Goal: Task Accomplishment & Management: Manage account settings

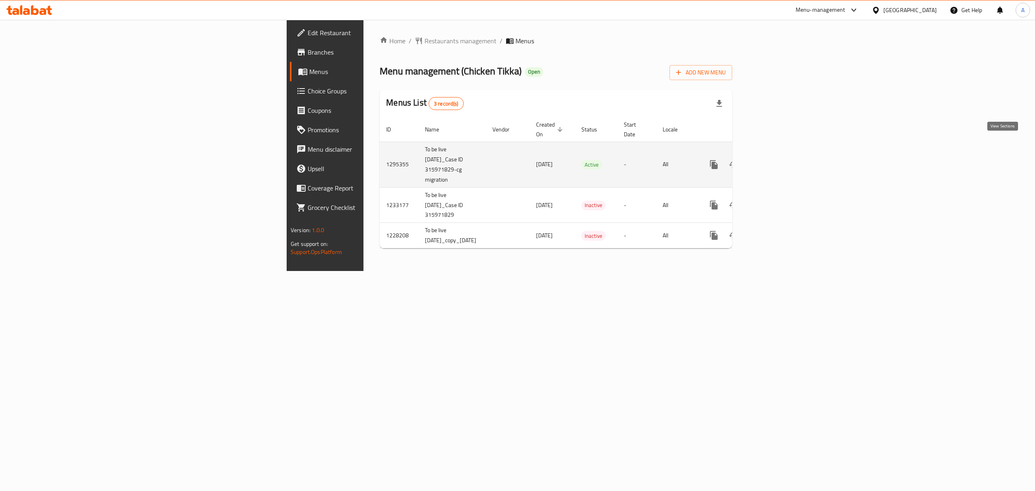
click at [777, 160] on icon "enhanced table" at bounding box center [772, 165] width 10 height 10
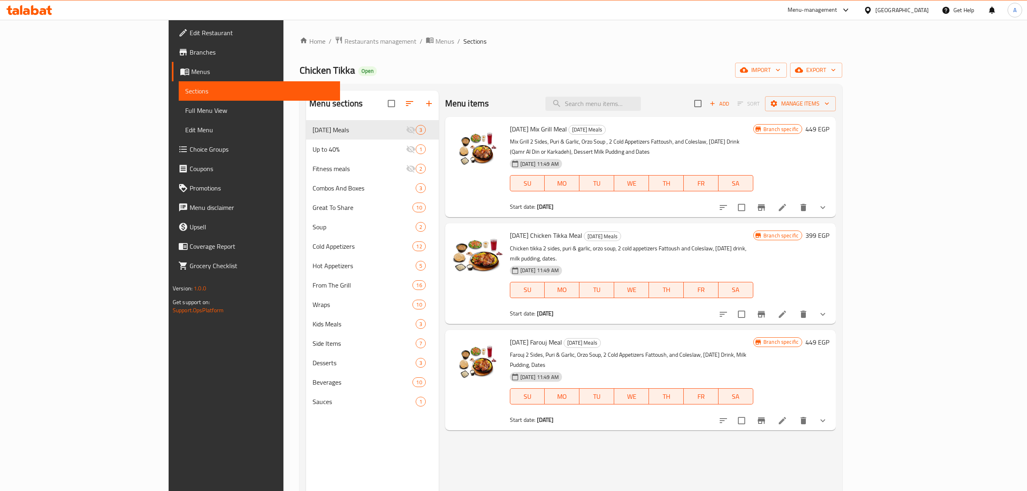
click at [685, 48] on div "Home / Restaurants management / Menus / Sections Chicken Tikka Open import expo…" at bounding box center [571, 312] width 543 height 552
click at [836, 74] on span "export" at bounding box center [816, 70] width 39 height 10
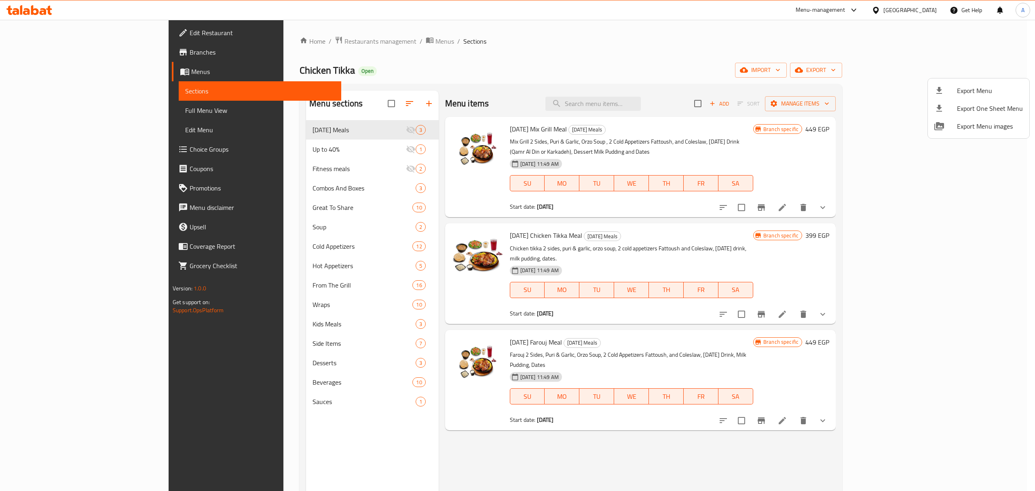
click at [744, 43] on div at bounding box center [517, 245] width 1035 height 491
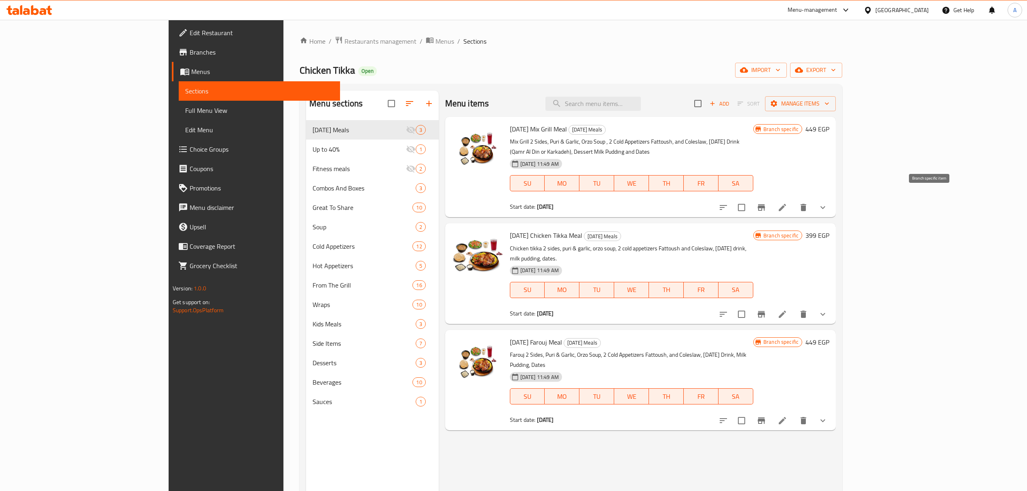
click at [765, 204] on icon "Branch-specific-item" at bounding box center [761, 207] width 7 height 6
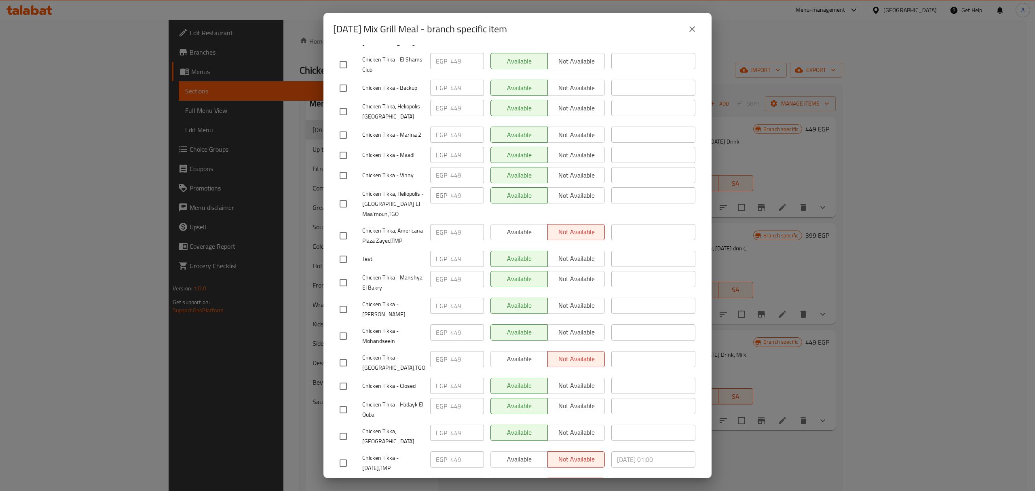
scroll to position [1208, 0]
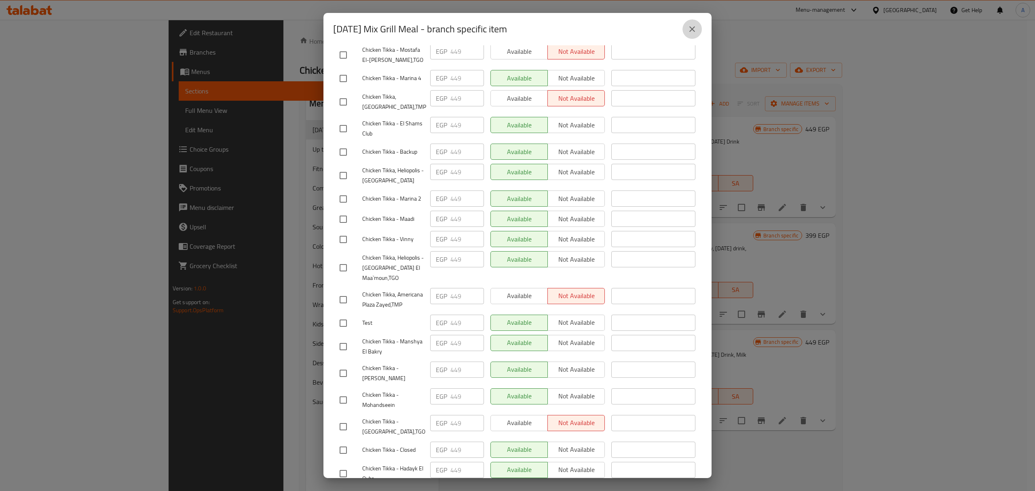
click at [695, 30] on icon "close" at bounding box center [692, 29] width 10 height 10
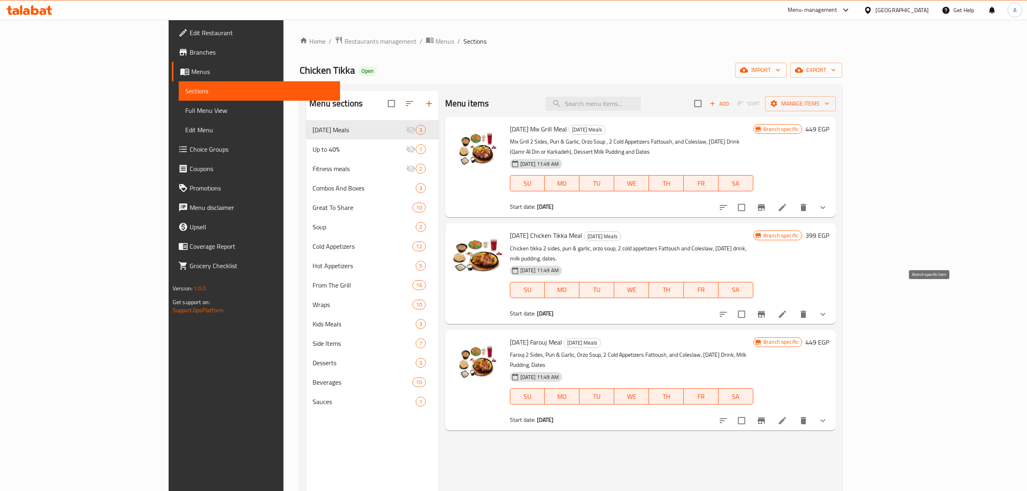
click at [766, 309] on icon "Branch-specific-item" at bounding box center [762, 314] width 10 height 10
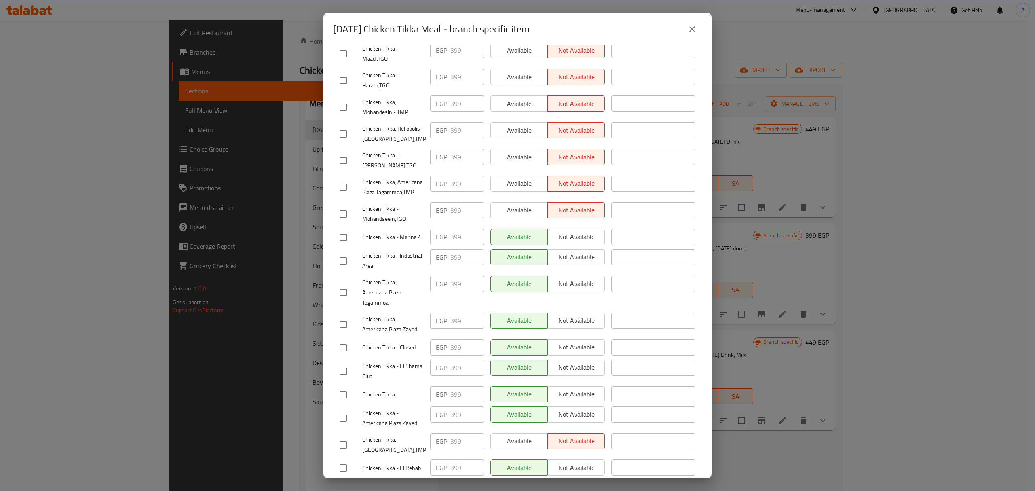
scroll to position [1316, 0]
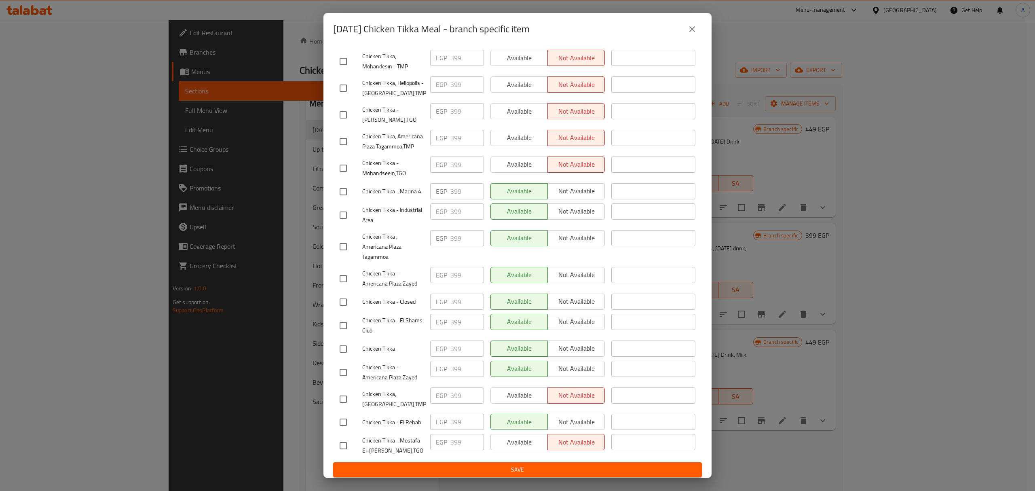
click at [686, 23] on button "close" at bounding box center [692, 28] width 19 height 19
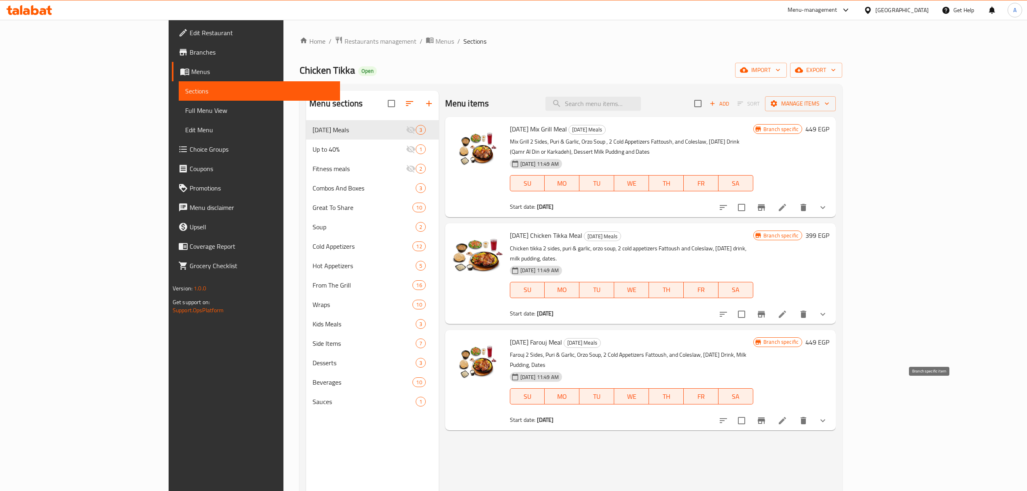
click at [771, 411] on button "Branch-specific-item" at bounding box center [761, 420] width 19 height 19
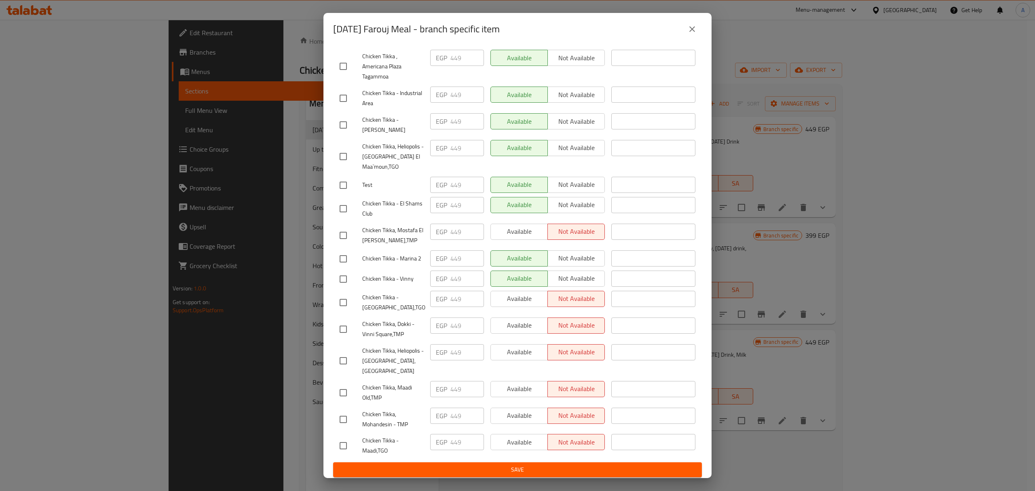
click at [690, 34] on button "close" at bounding box center [692, 28] width 19 height 19
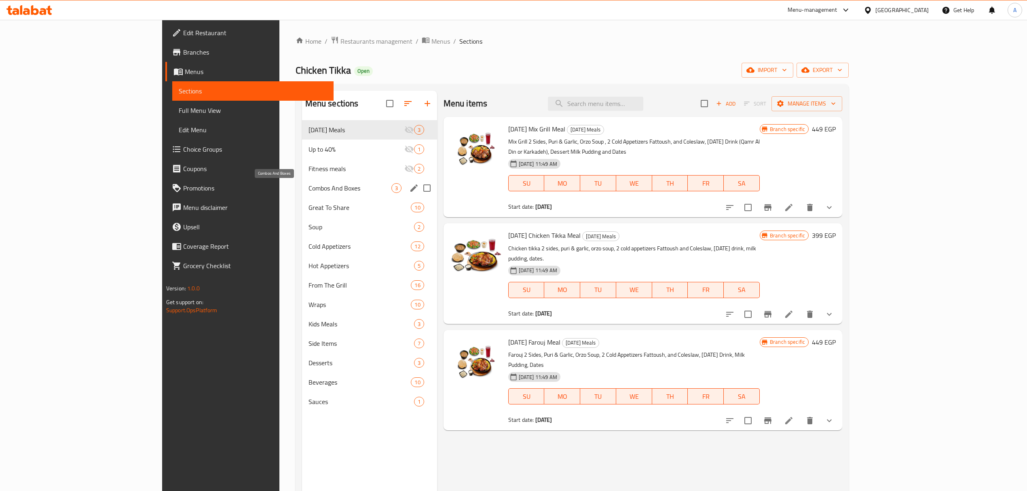
click at [309, 192] on span "Combos And Boxes" at bounding box center [350, 188] width 83 height 10
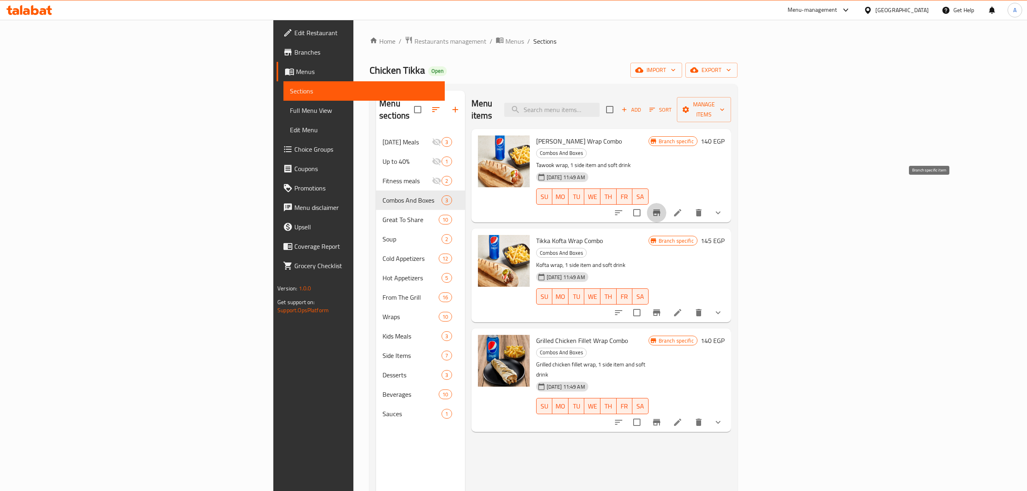
click at [660, 209] on icon "Branch-specific-item" at bounding box center [656, 212] width 7 height 6
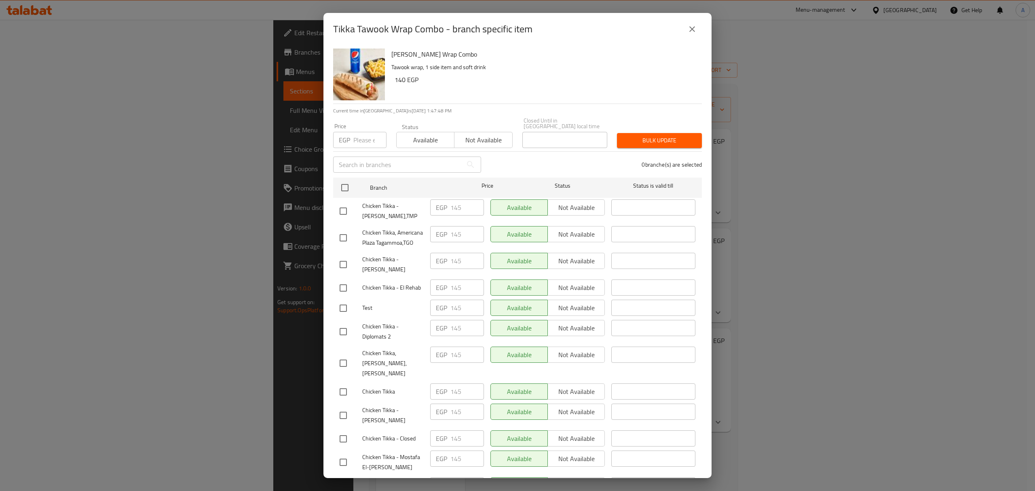
click at [689, 34] on button "close" at bounding box center [692, 28] width 19 height 19
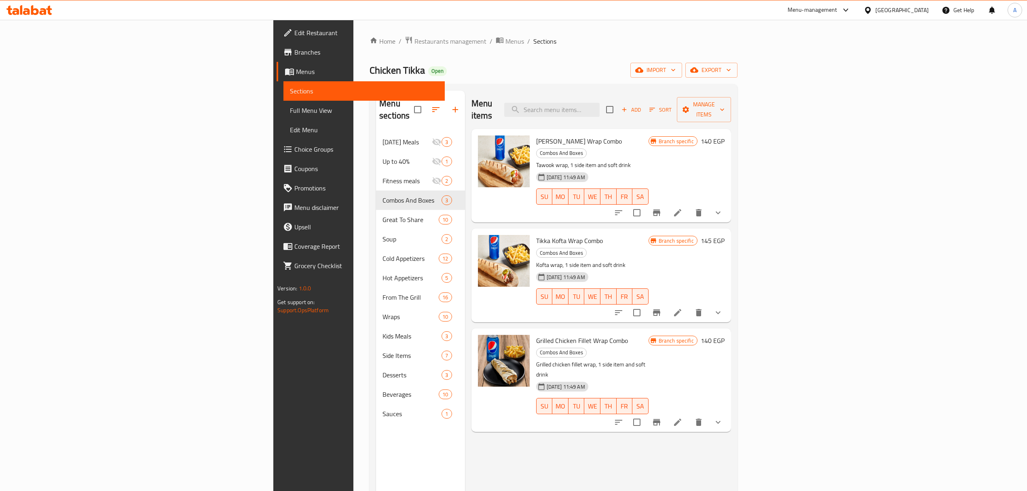
click at [678, 69] on div "Chicken Tikka Open import export" at bounding box center [554, 70] width 368 height 15
click at [660, 309] on icon "Branch-specific-item" at bounding box center [656, 312] width 7 height 6
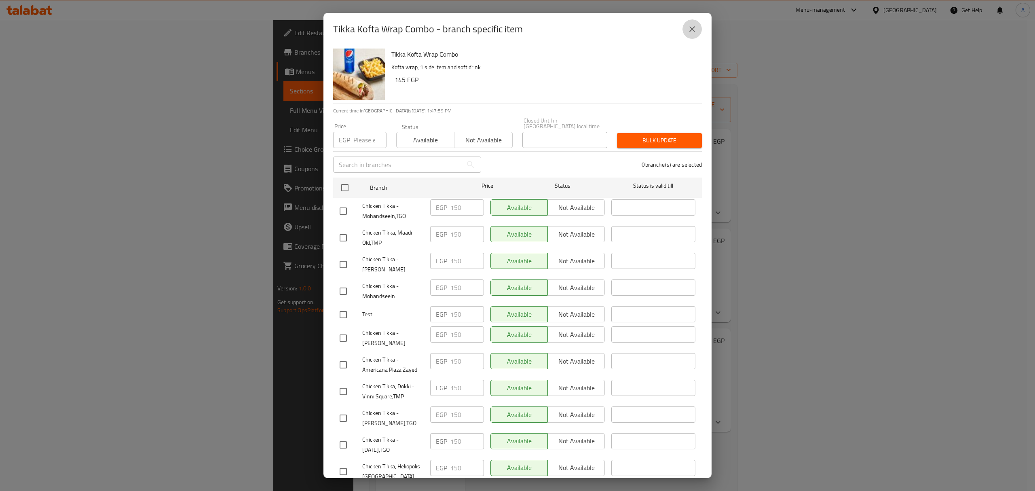
click at [694, 32] on icon "close" at bounding box center [692, 29] width 10 height 10
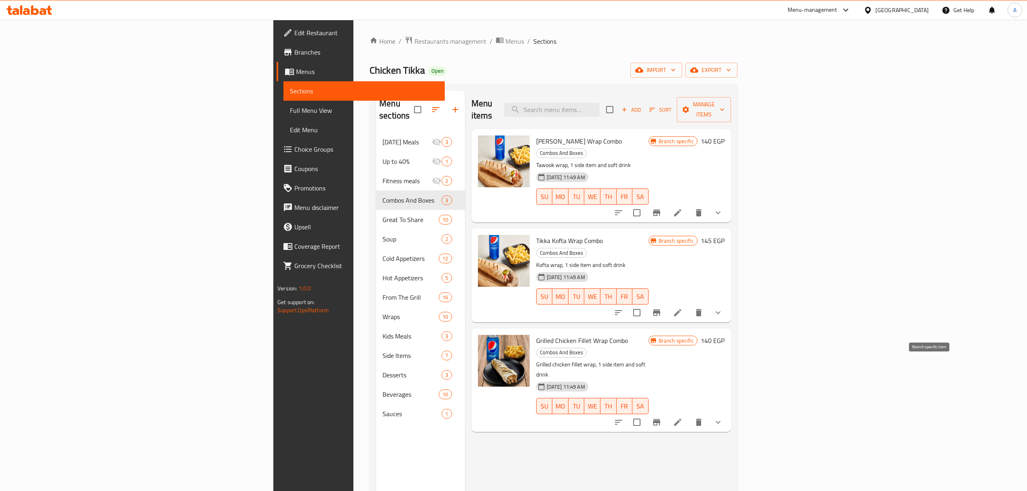
click at [660, 419] on icon "Branch-specific-item" at bounding box center [656, 422] width 7 height 6
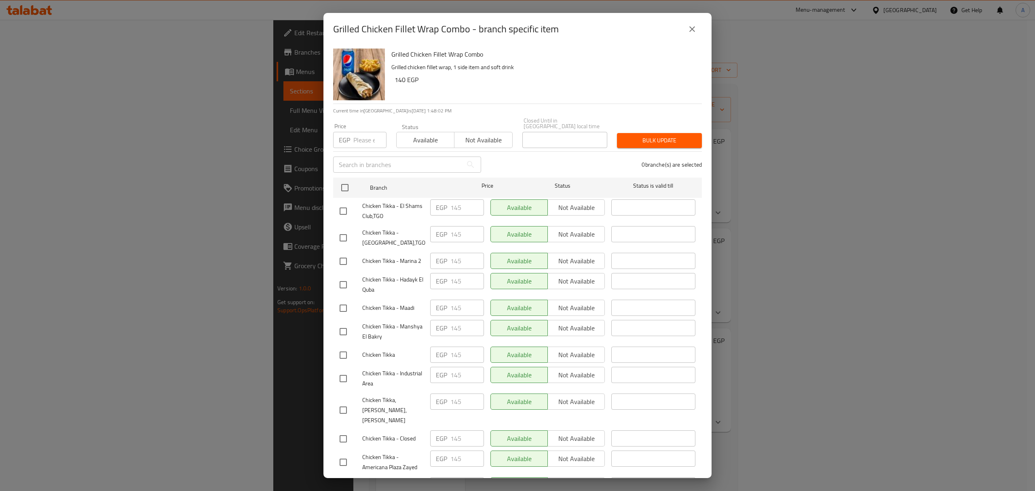
click at [686, 27] on button "close" at bounding box center [692, 28] width 19 height 19
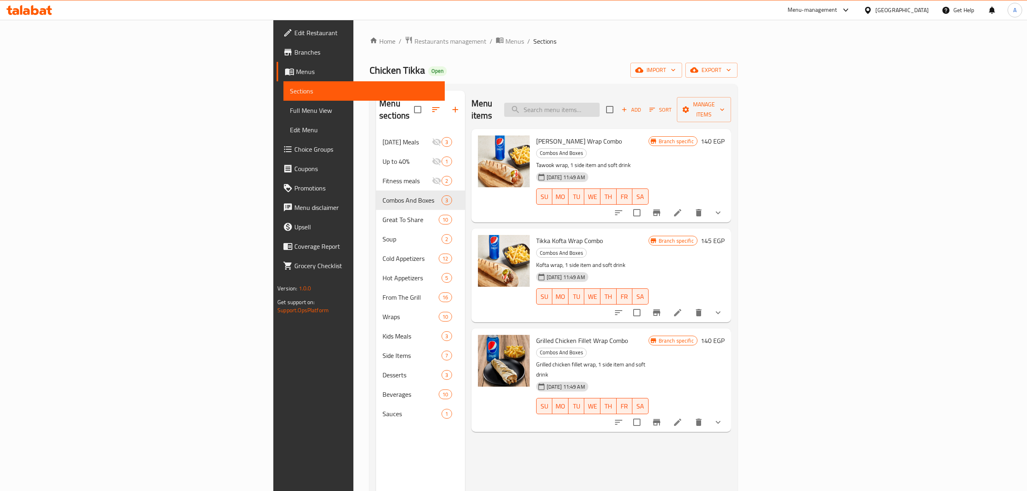
click at [600, 109] on input "search" at bounding box center [551, 110] width 95 height 14
paste input "Tikka Double Sandwich Box"
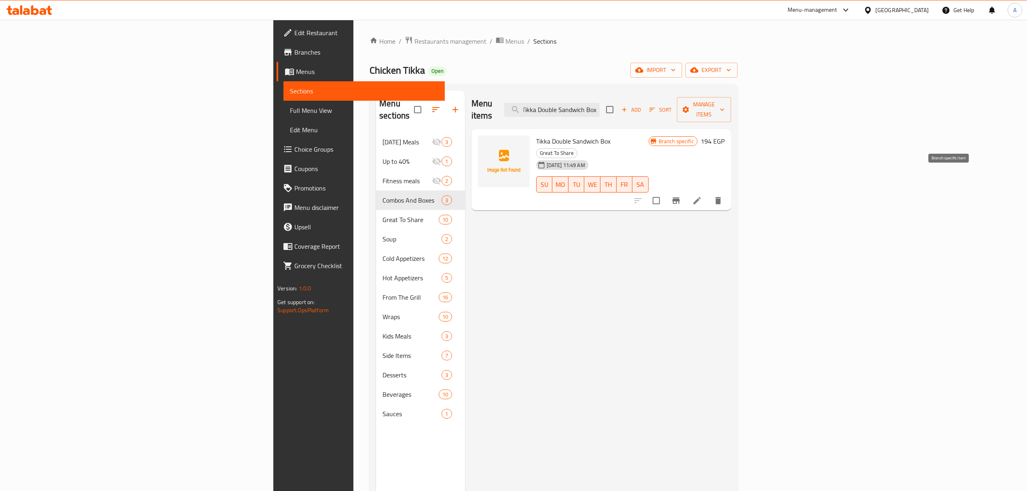
click at [681, 196] on icon "Branch-specific-item" at bounding box center [676, 201] width 10 height 10
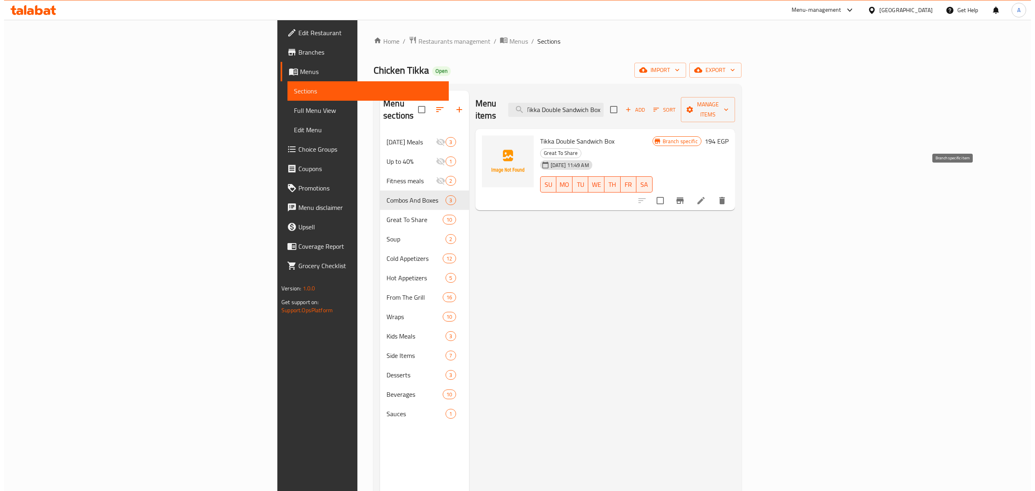
scroll to position [0, 0]
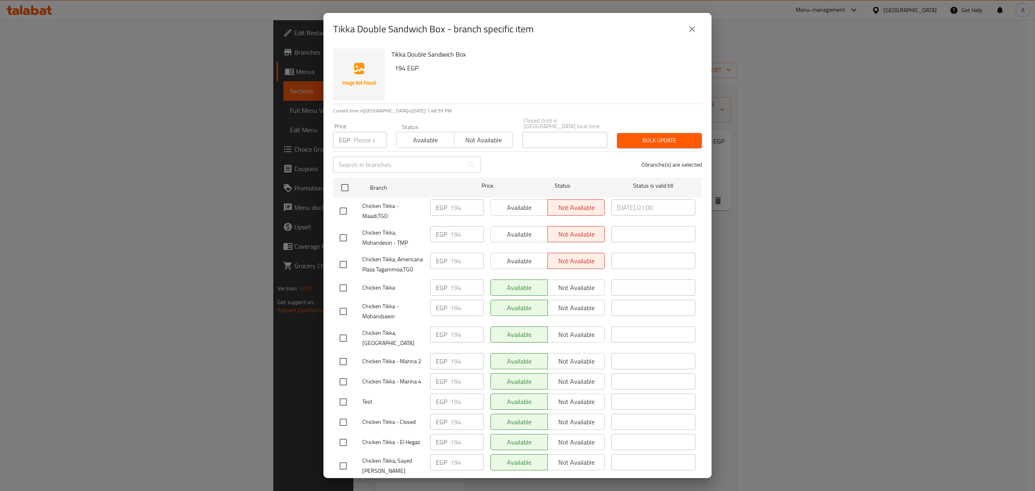
click at [691, 35] on button "close" at bounding box center [692, 28] width 19 height 19
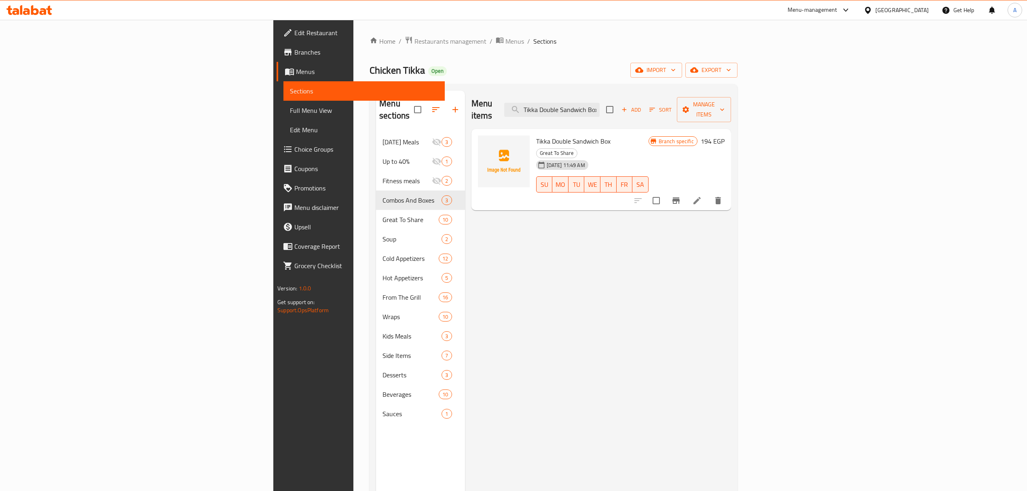
click at [725, 135] on h6 "194 EGP" at bounding box center [713, 140] width 24 height 11
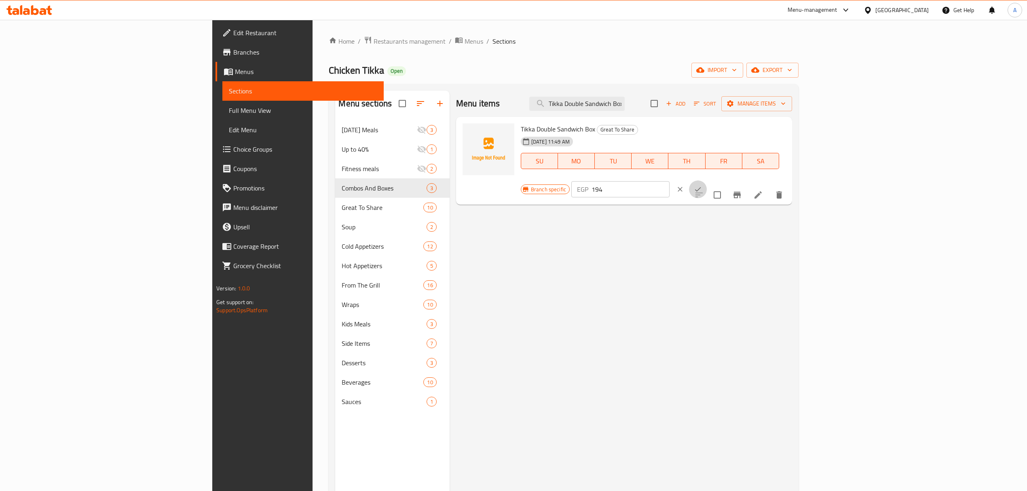
click at [707, 180] on button "ok" at bounding box center [698, 189] width 18 height 18
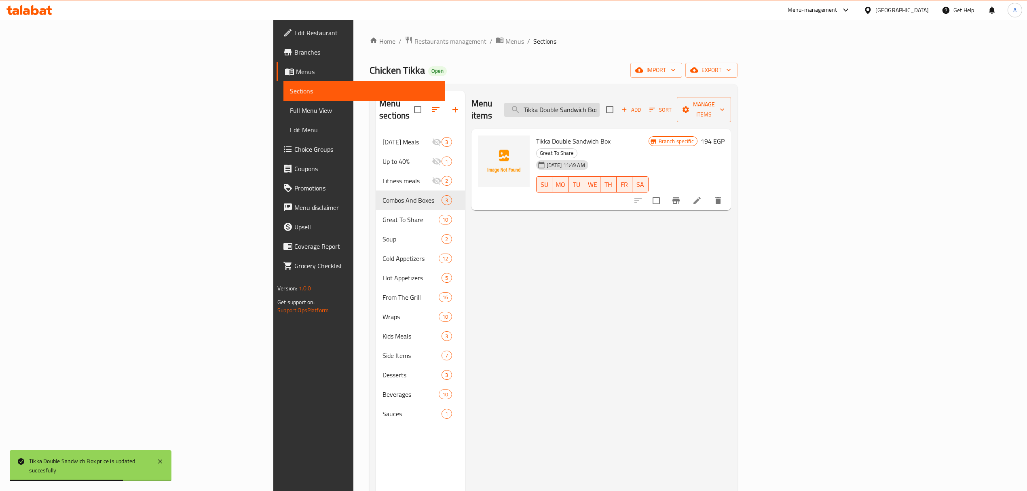
click at [600, 104] on input "Tikka Double Sandwich Box" at bounding box center [551, 110] width 95 height 14
paste input "search"
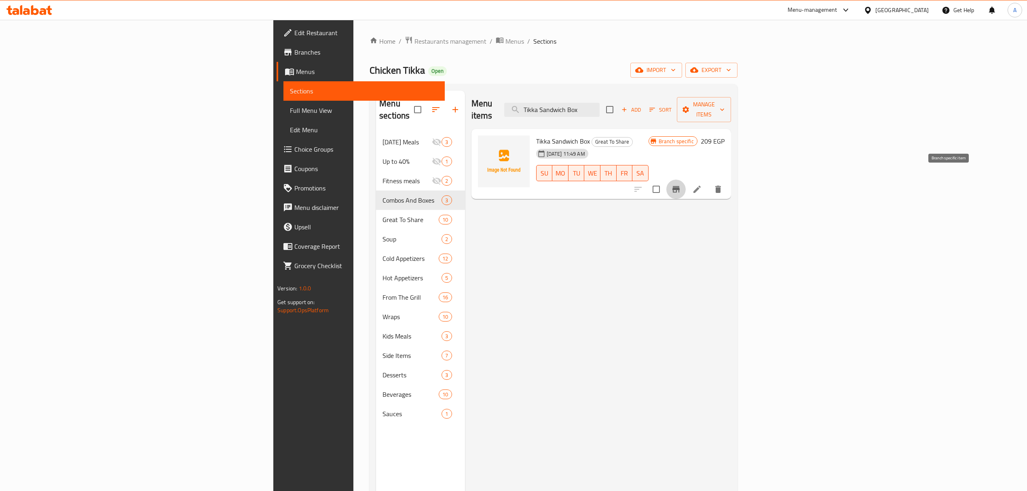
click at [686, 180] on button "Branch-specific-item" at bounding box center [675, 189] width 19 height 19
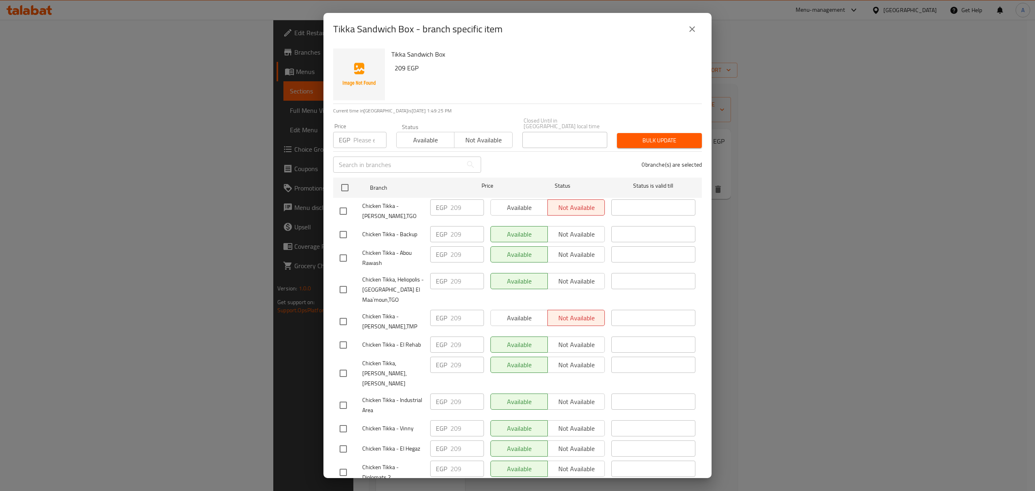
click at [689, 32] on icon "close" at bounding box center [692, 29] width 10 height 10
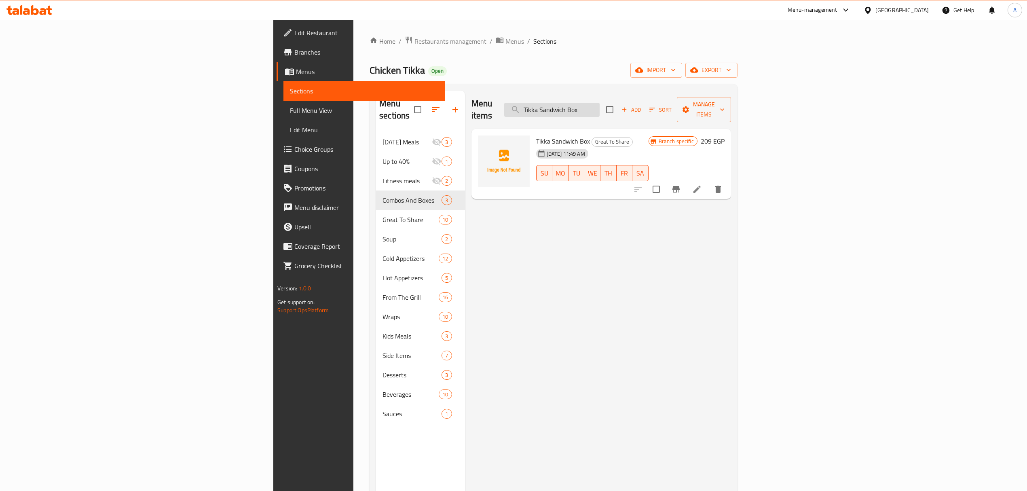
click at [600, 104] on input "Tikka Sandwich Box" at bounding box center [551, 110] width 95 height 14
drag, startPoint x: 680, startPoint y: 104, endPoint x: 687, endPoint y: 106, distance: 6.9
click at [600, 106] on input "Tikka Sandwich Box" at bounding box center [551, 110] width 95 height 14
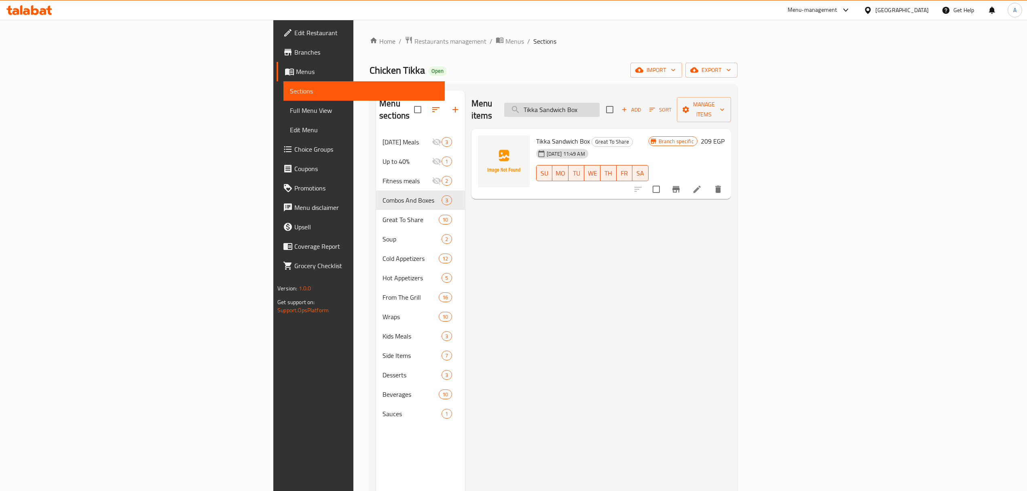
click at [600, 106] on input "Tikka Sandwich Box" at bounding box center [551, 110] width 95 height 14
paste input "Kofta"
click at [686, 191] on button "Branch-specific-item" at bounding box center [675, 200] width 19 height 19
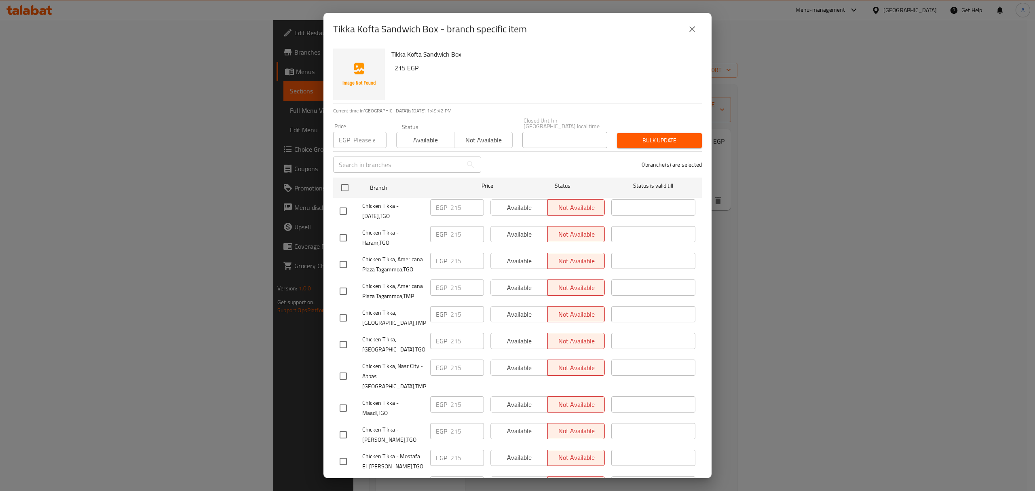
click at [689, 34] on button "close" at bounding box center [692, 28] width 19 height 19
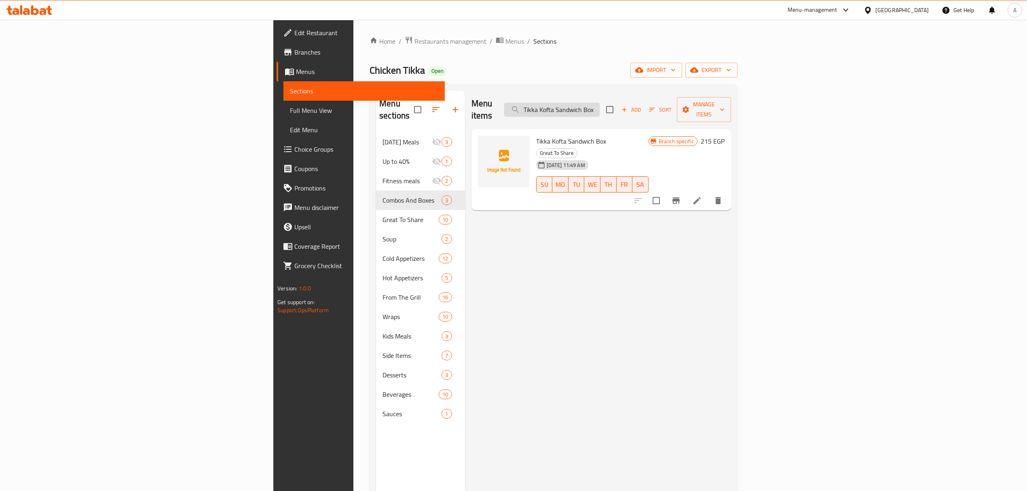
click at [600, 103] on input "Tikka Kofta Sandwich Box" at bounding box center [551, 110] width 95 height 14
paste input "abbouleh"
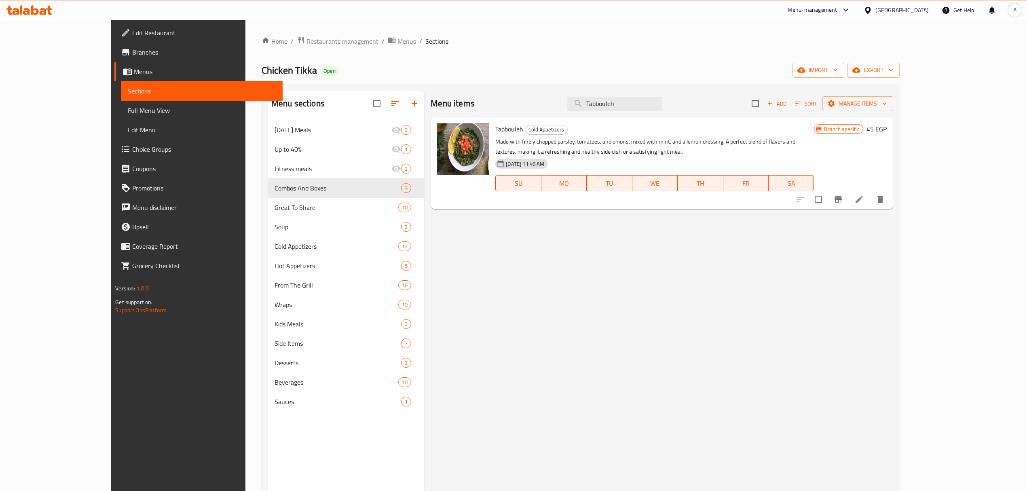
type input "Tabbouleh"
click at [842, 199] on icon "Branch-specific-item" at bounding box center [838, 199] width 7 height 6
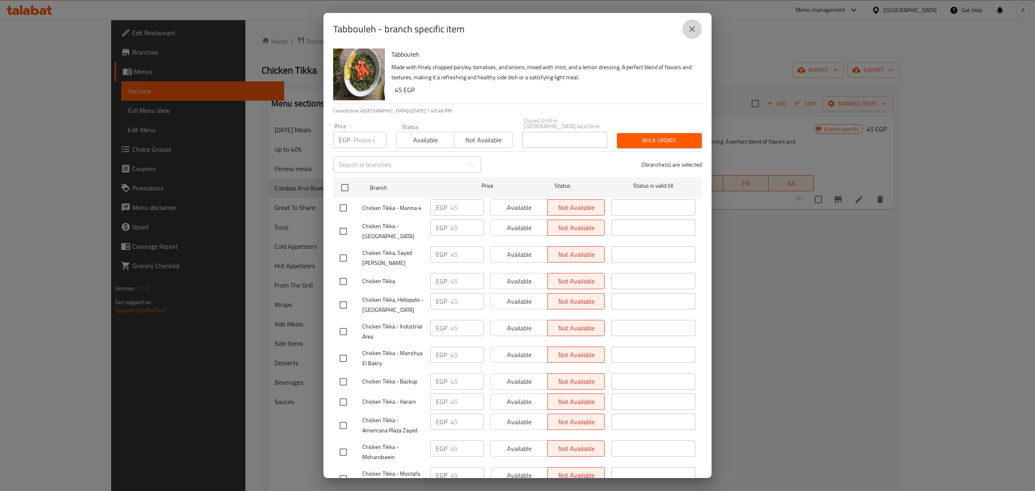
click at [683, 27] on button "close" at bounding box center [692, 28] width 19 height 19
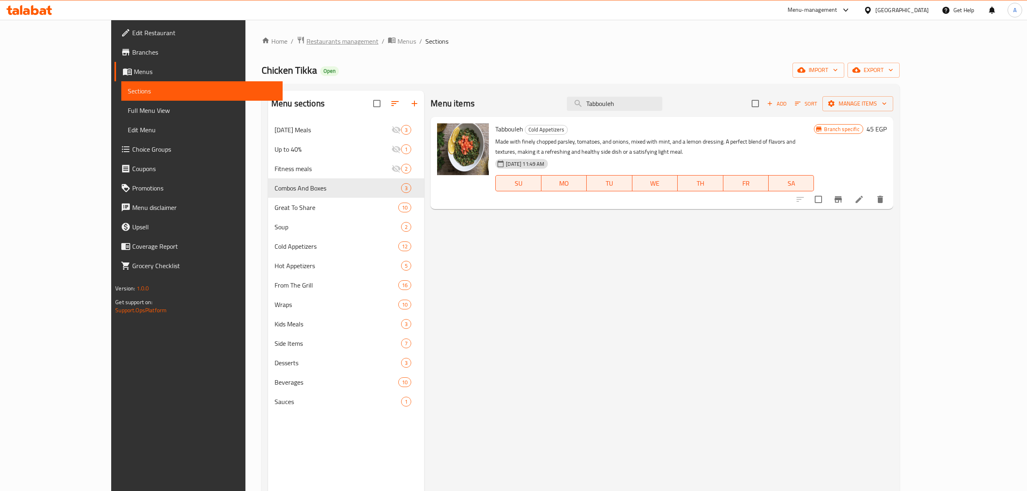
click at [306, 40] on span "Restaurants management" at bounding box center [342, 41] width 72 height 10
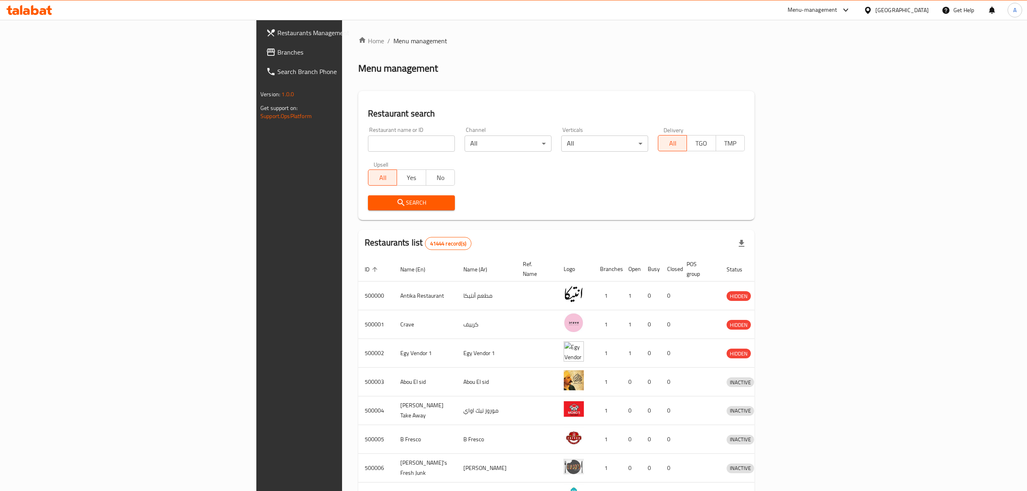
click at [368, 136] on input "search" at bounding box center [411, 143] width 87 height 16
paste input "510579"
type input "510579"
click button "Search" at bounding box center [411, 202] width 87 height 15
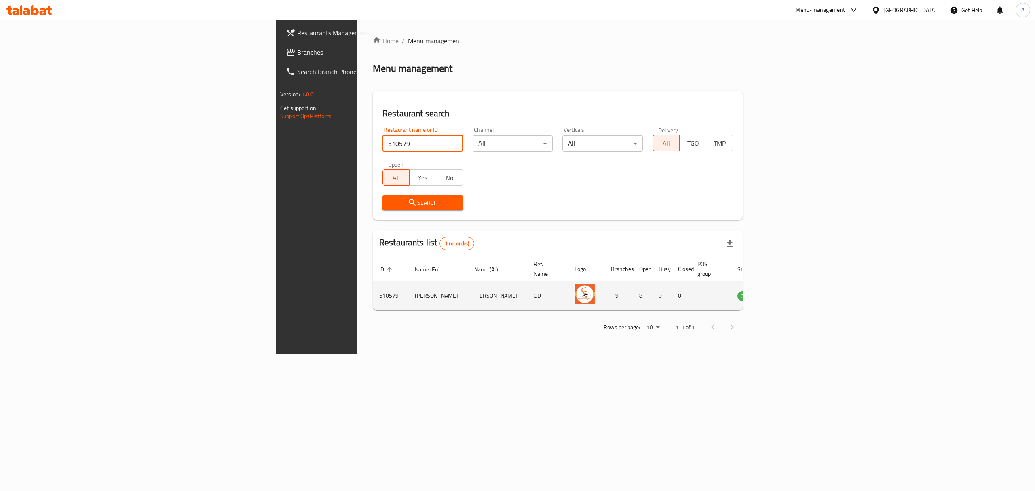
click at [790, 291] on icon "enhanced table" at bounding box center [785, 296] width 10 height 10
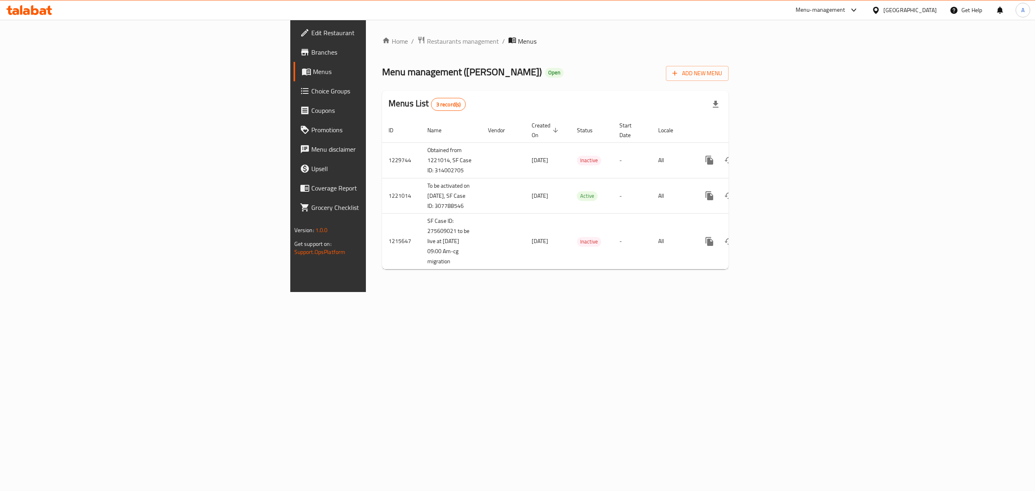
click at [311, 51] on span "Branches" at bounding box center [384, 52] width 146 height 10
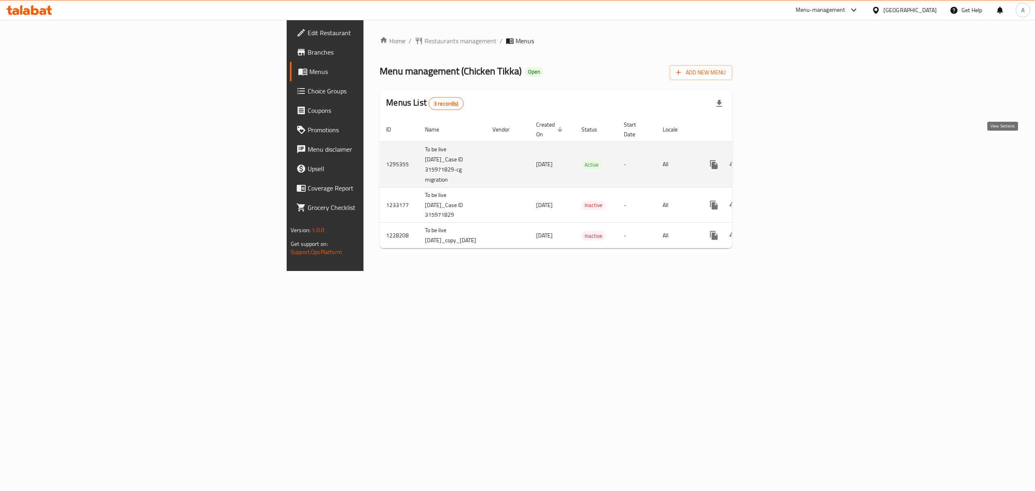
click at [776, 161] on icon "enhanced table" at bounding box center [772, 164] width 7 height 7
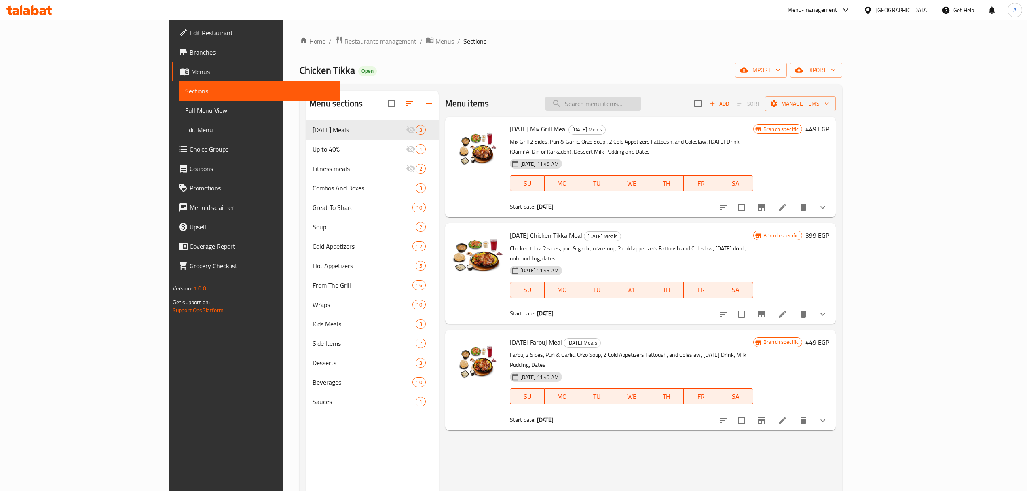
click at [641, 107] on input "search" at bounding box center [592, 104] width 95 height 14
paste input "Milk Pudding"
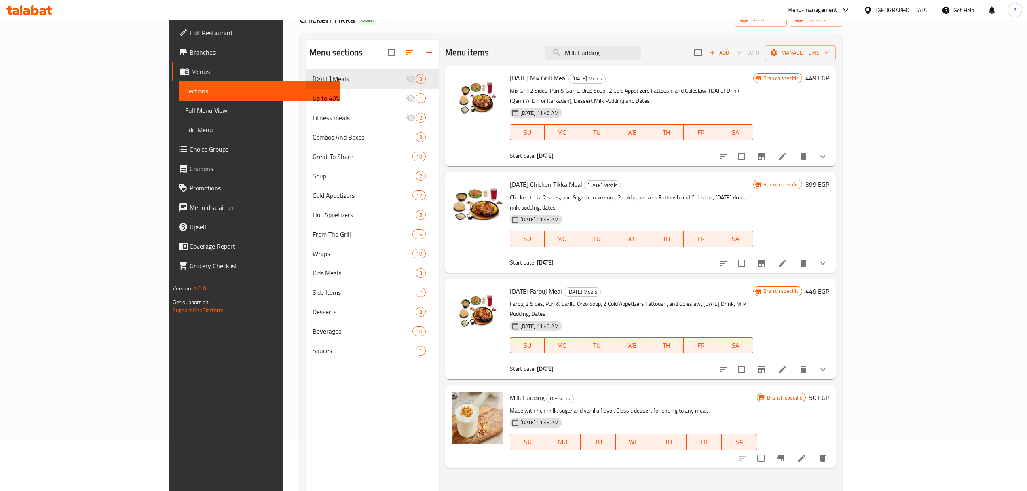
scroll to position [114, 0]
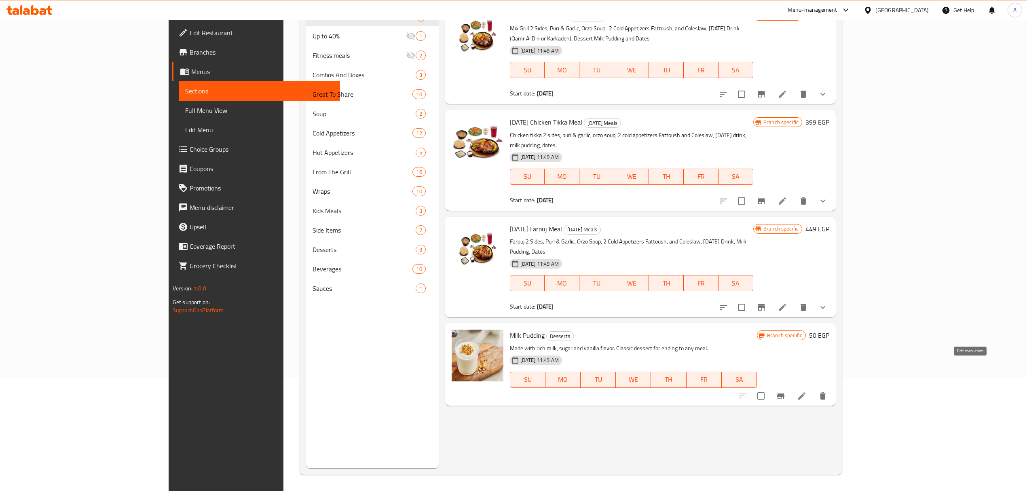
type input "Milk Pudding"
click at [807, 391] on icon at bounding box center [802, 396] width 10 height 10
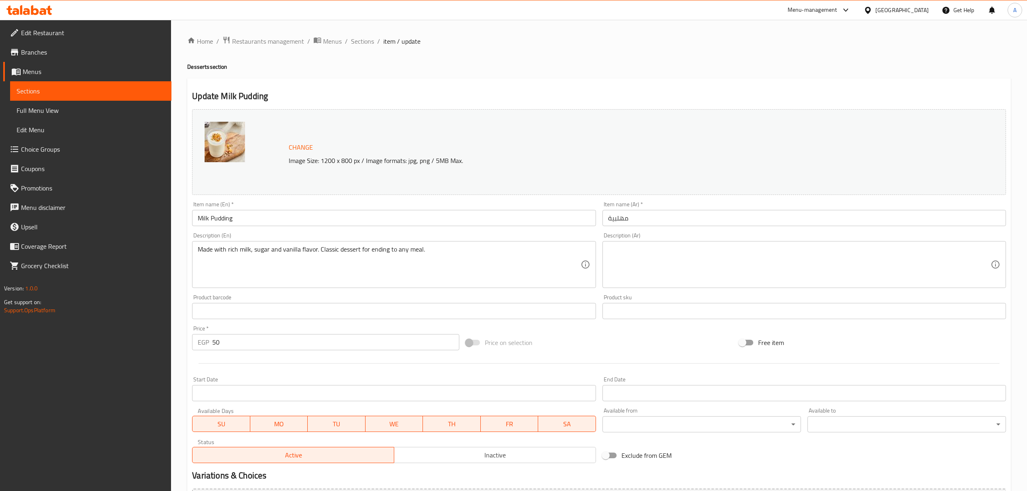
click at [652, 257] on textarea at bounding box center [799, 264] width 382 height 38
click at [355, 45] on span "Sections" at bounding box center [362, 41] width 23 height 10
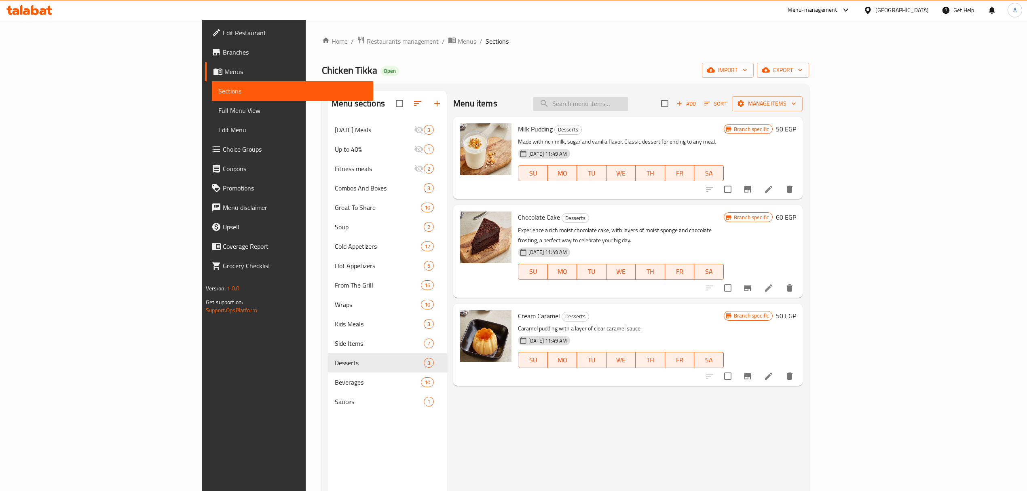
click at [628, 103] on input "search" at bounding box center [580, 104] width 95 height 14
paste input "Salad Bar"
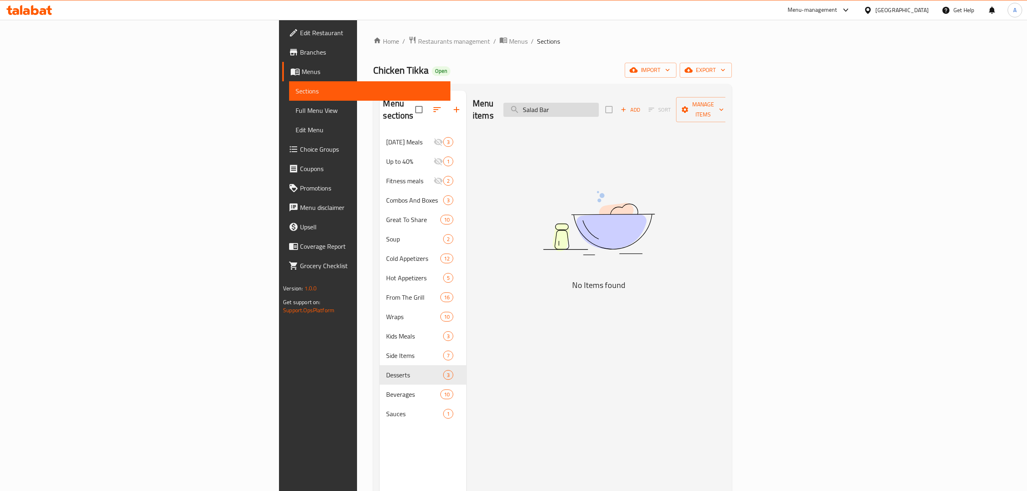
click at [599, 106] on input "Salad Bar" at bounding box center [550, 110] width 95 height 14
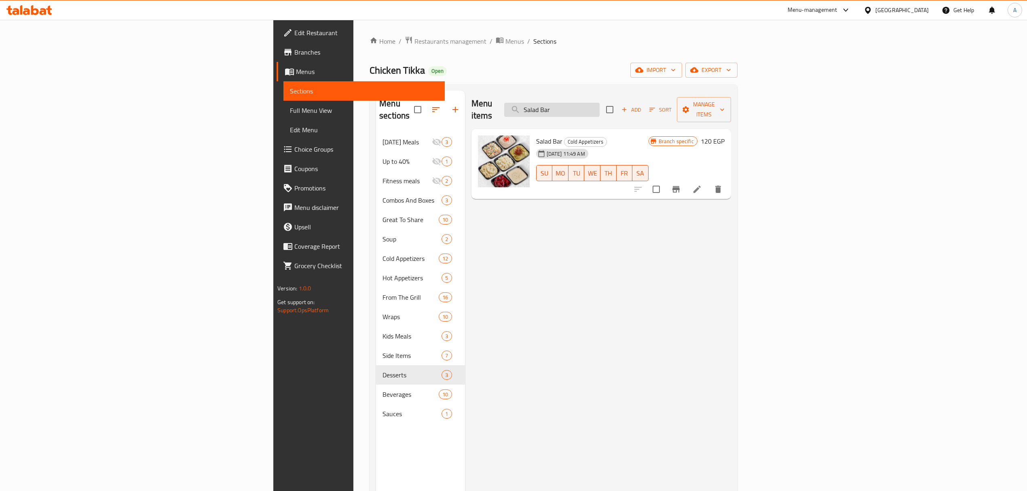
click at [600, 106] on input "Salad Bar" at bounding box center [551, 110] width 95 height 14
type input "Salad Bar"
click at [522, 41] on ol "Home / Restaurants management / Menus / Sections" at bounding box center [554, 41] width 368 height 11
drag, startPoint x: 667, startPoint y: 110, endPoint x: 608, endPoint y: 98, distance: 59.9
click at [600, 103] on input "Salad Bar" at bounding box center [551, 110] width 95 height 14
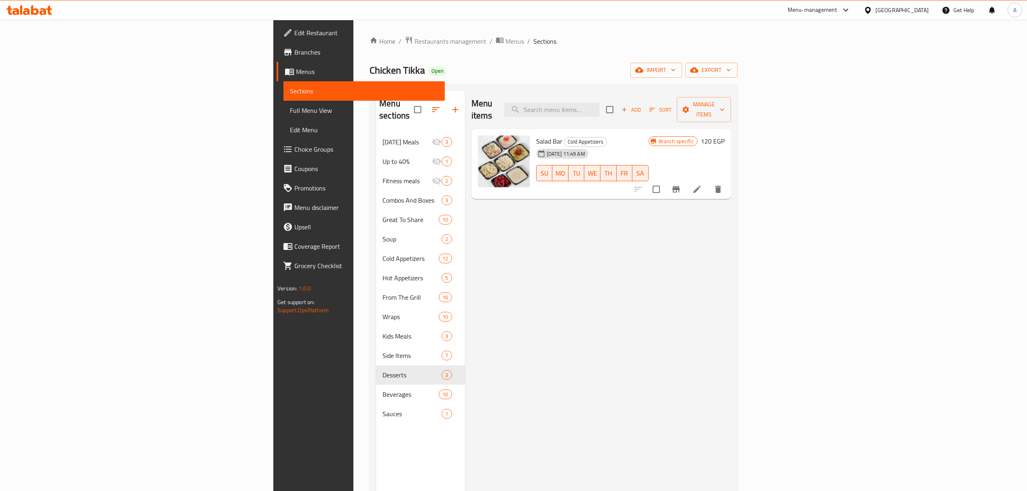
click at [738, 42] on ol "Home / Restaurants management / Menus / Sections" at bounding box center [554, 41] width 368 height 11
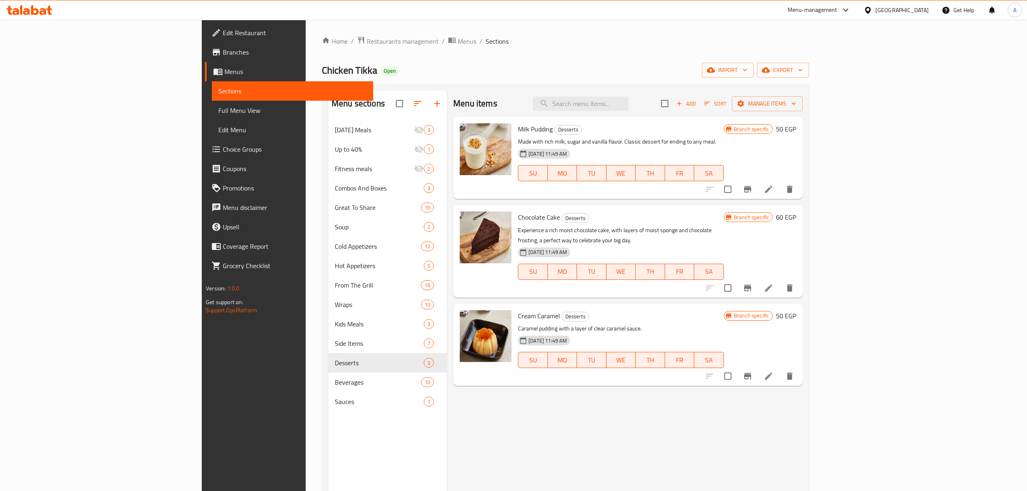
click at [516, 42] on ol "Home / Restaurants management / Menus / Sections" at bounding box center [565, 41] width 487 height 11
click at [628, 102] on input "search" at bounding box center [580, 104] width 95 height 14
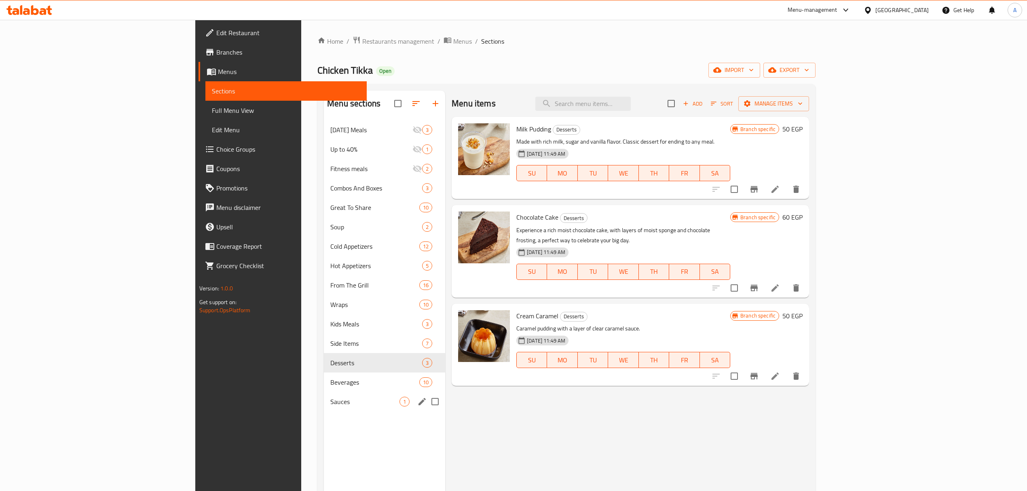
click at [324, 410] on div "Sauces 1" at bounding box center [384, 401] width 121 height 19
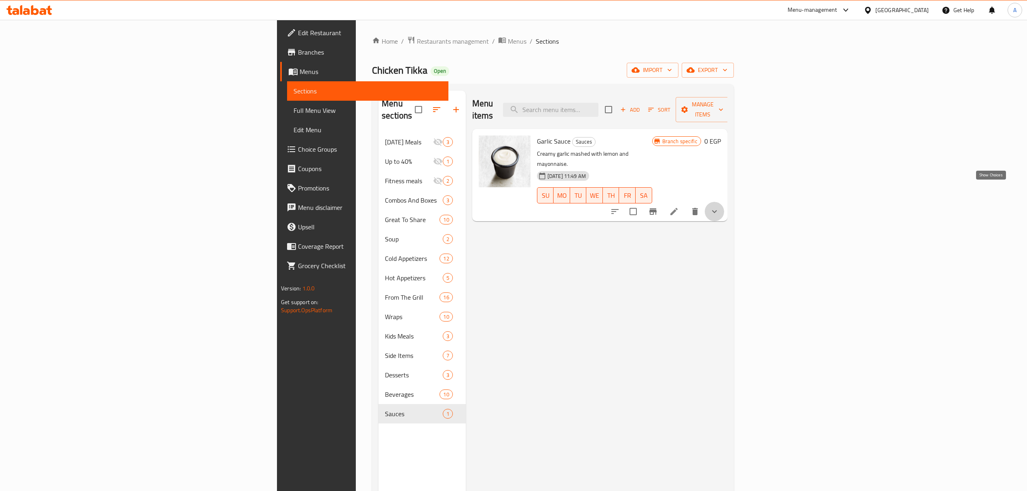
click at [719, 207] on icon "show more" at bounding box center [715, 212] width 10 height 10
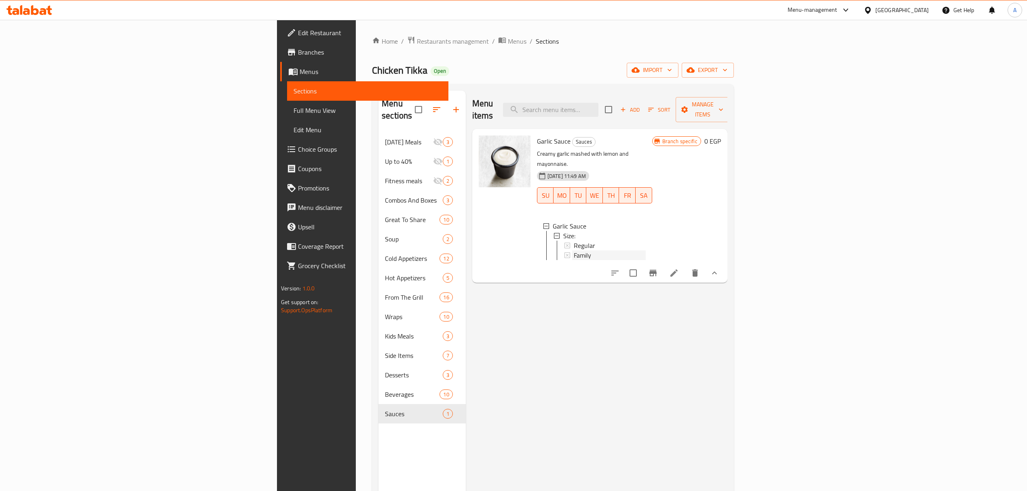
click at [585, 250] on div "Family" at bounding box center [610, 255] width 72 height 10
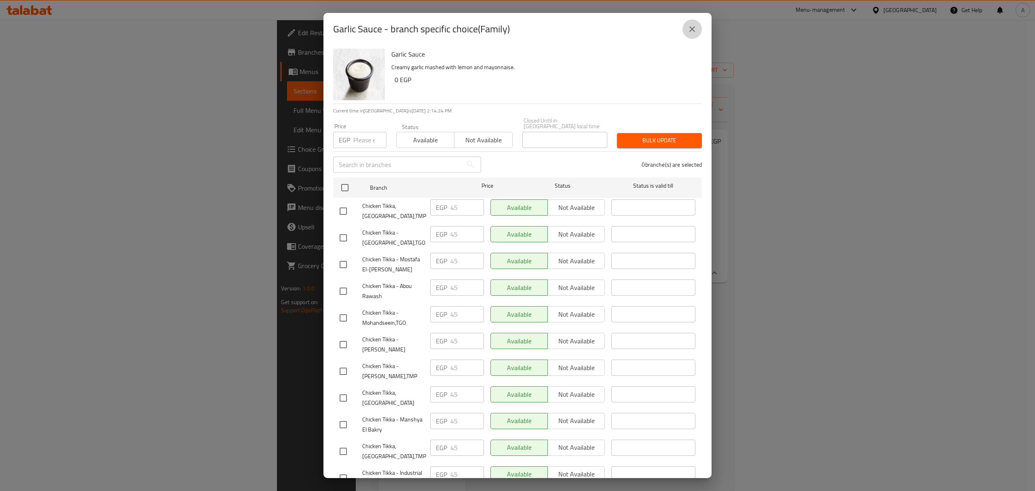
click at [689, 30] on icon "close" at bounding box center [692, 29] width 10 height 10
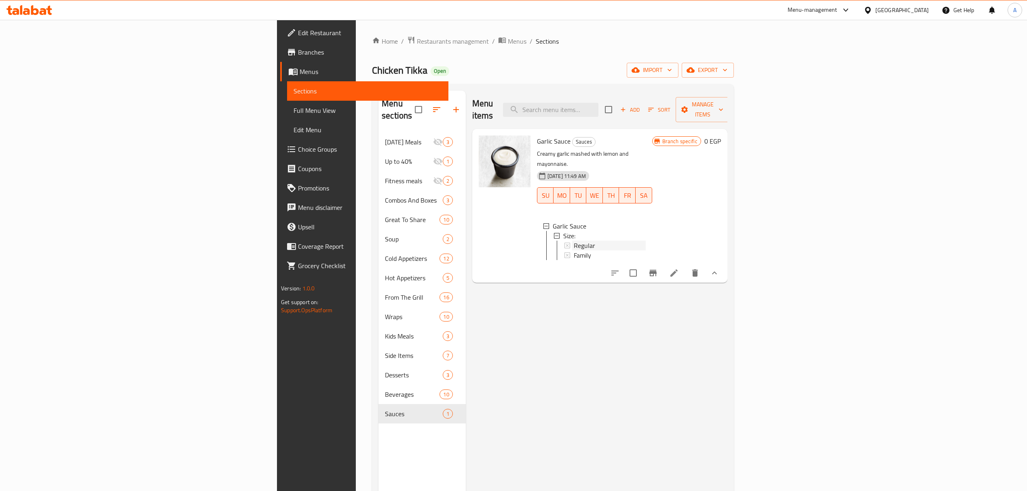
click at [574, 241] on div "Regular" at bounding box center [610, 246] width 72 height 10
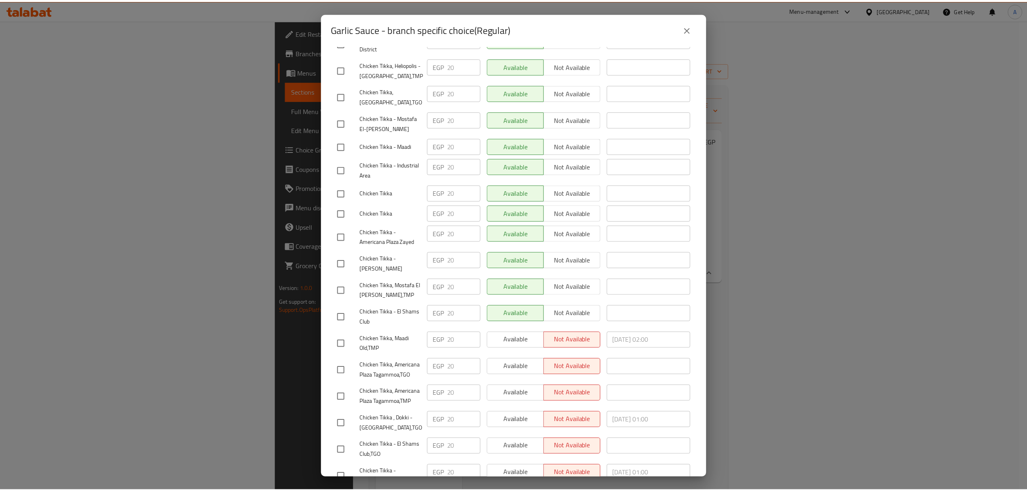
scroll to position [1316, 0]
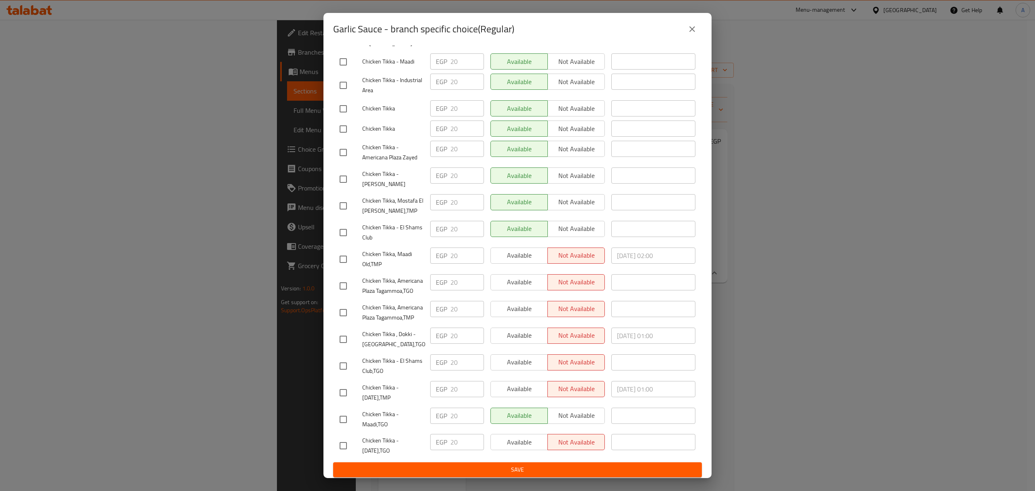
click at [687, 32] on button "close" at bounding box center [692, 28] width 19 height 19
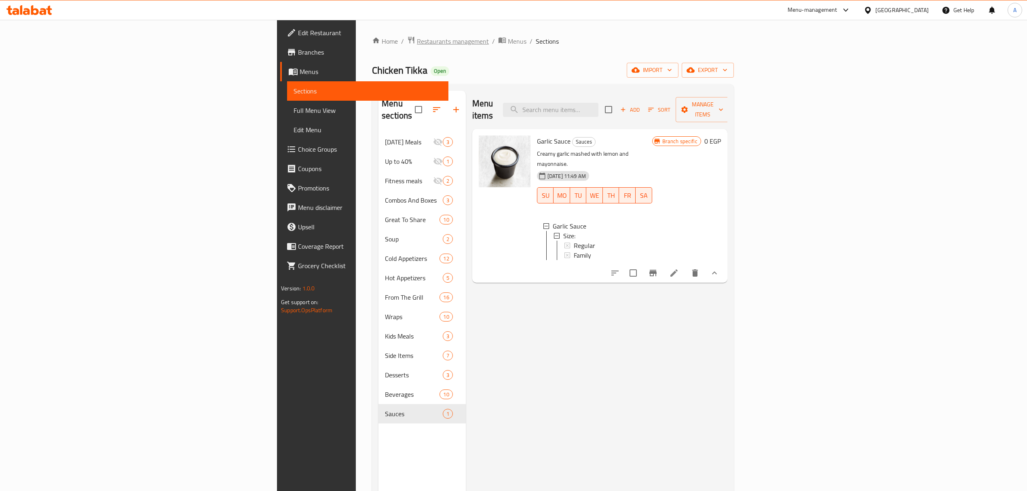
click at [417, 44] on span "Restaurants management" at bounding box center [453, 41] width 72 height 10
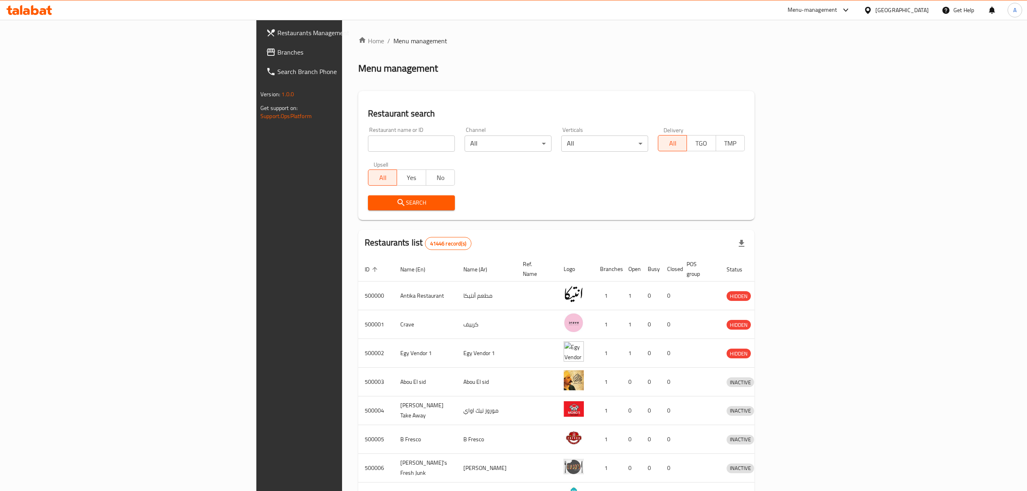
click at [277, 138] on div at bounding box center [513, 245] width 1027 height 491
click at [368, 140] on input "search" at bounding box center [411, 143] width 87 height 16
click button "Search" at bounding box center [411, 202] width 87 height 15
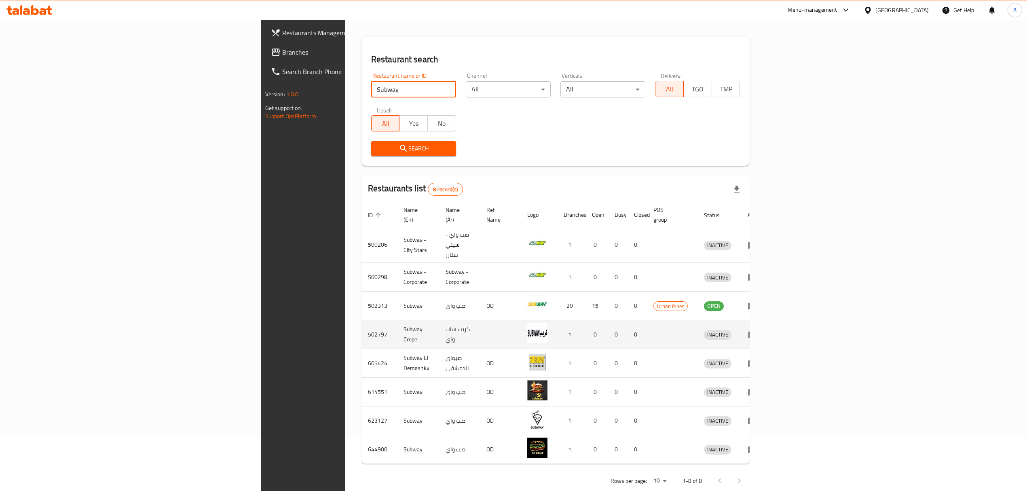
scroll to position [55, 0]
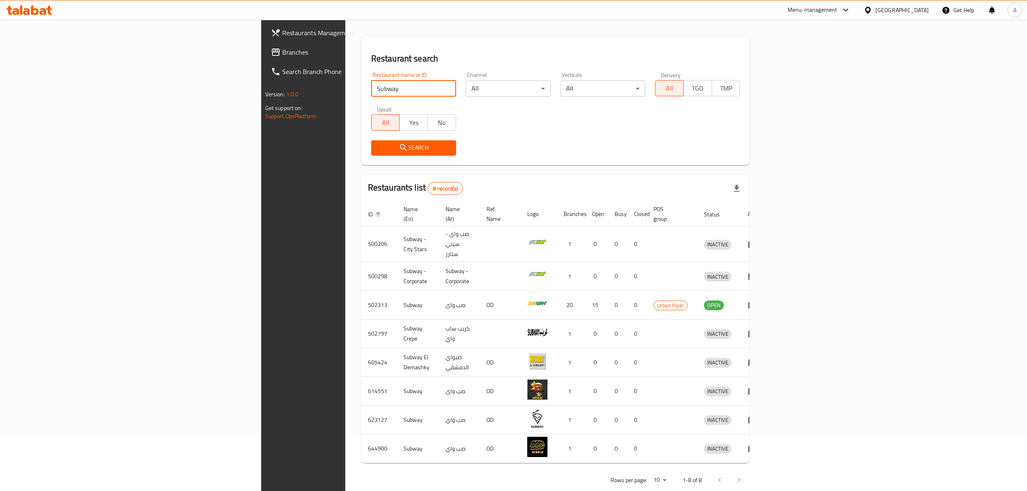
click at [371, 87] on input "Subway" at bounding box center [413, 88] width 85 height 16
type input "Chicken Tikka"
click button "Search" at bounding box center [413, 147] width 85 height 15
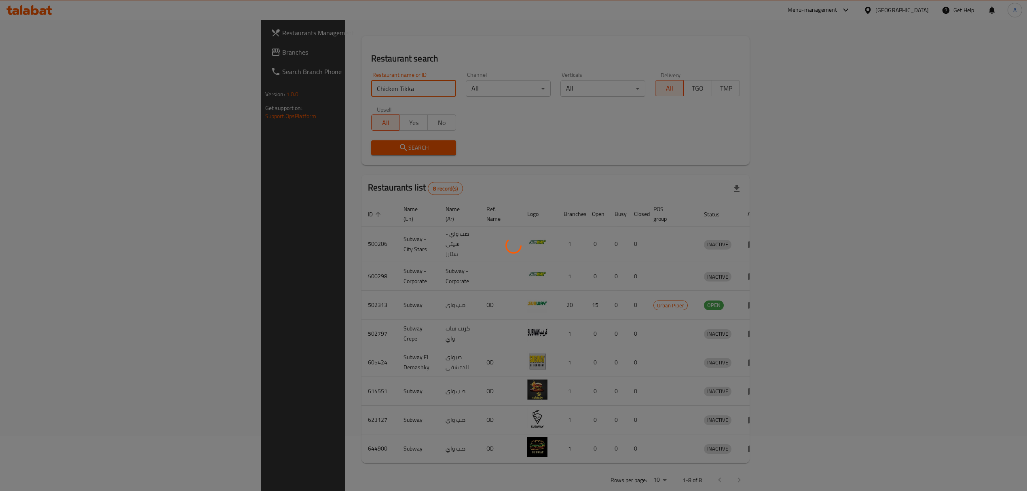
scroll to position [0, 0]
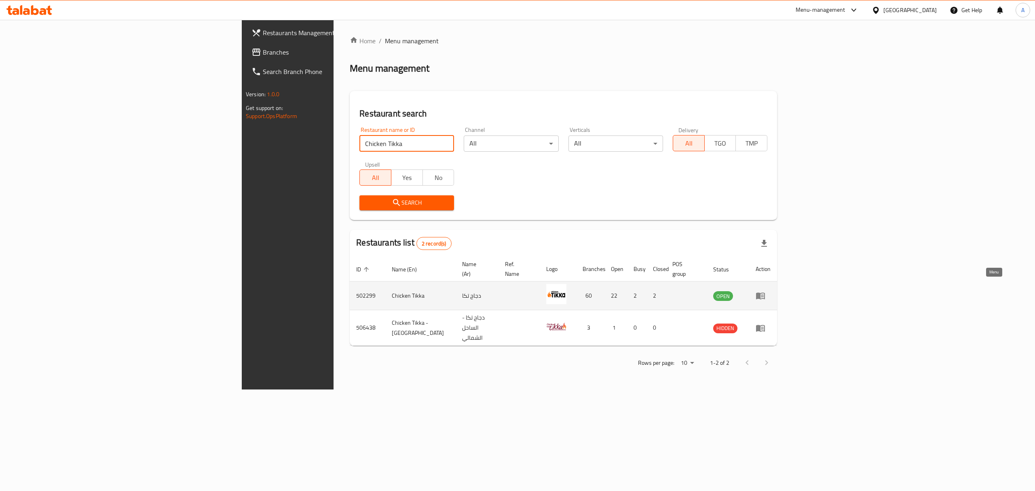
click at [765, 293] on icon "enhanced table" at bounding box center [760, 296] width 9 height 7
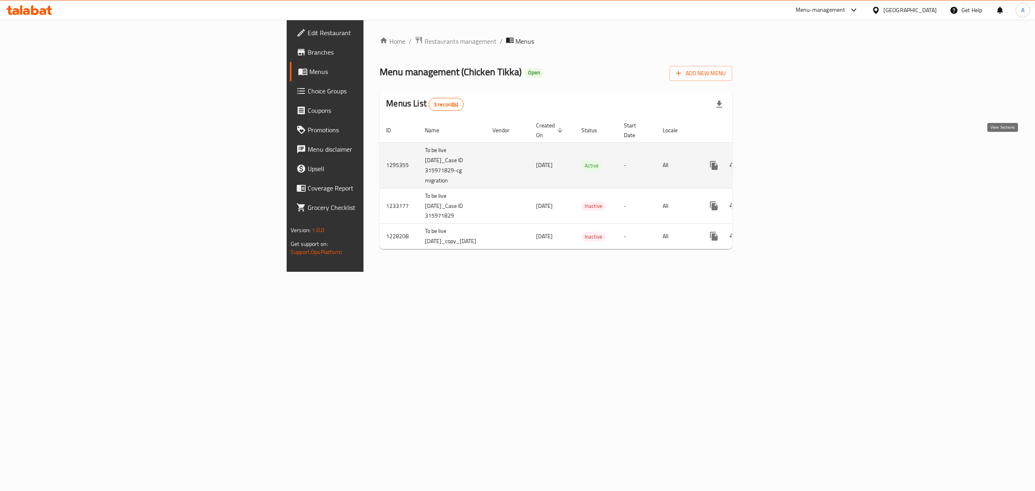
click at [782, 156] on link "enhanced table" at bounding box center [772, 165] width 19 height 19
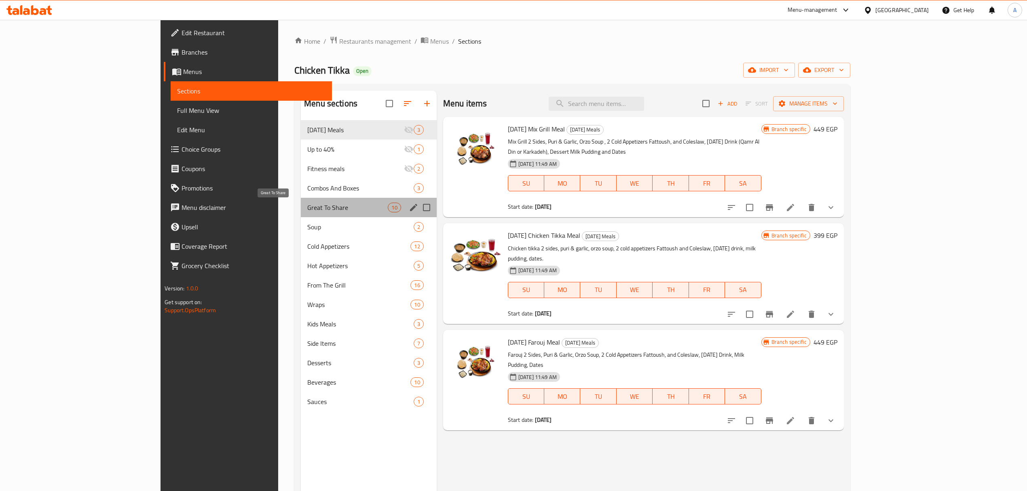
click at [307, 205] on span "Great To Share" at bounding box center [347, 208] width 80 height 10
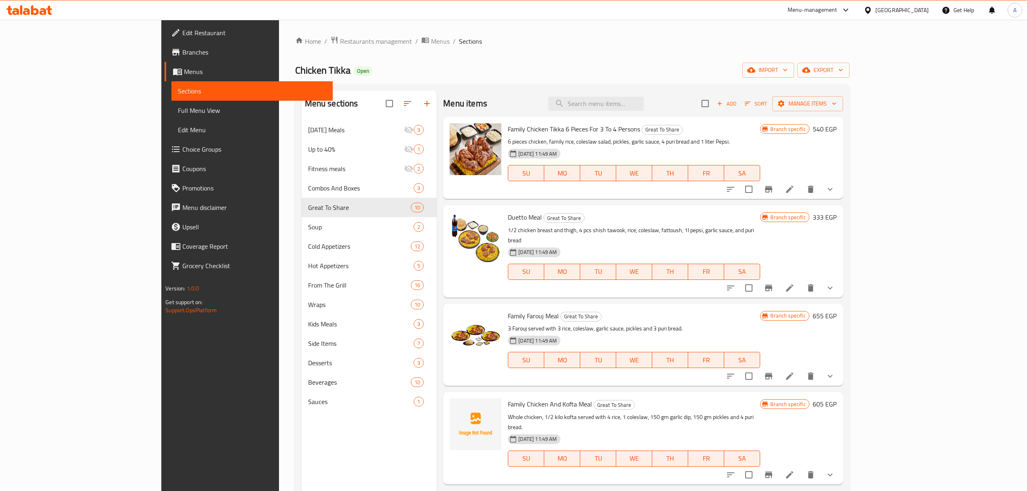
click at [182, 148] on span "Choice Groups" at bounding box center [254, 149] width 144 height 10
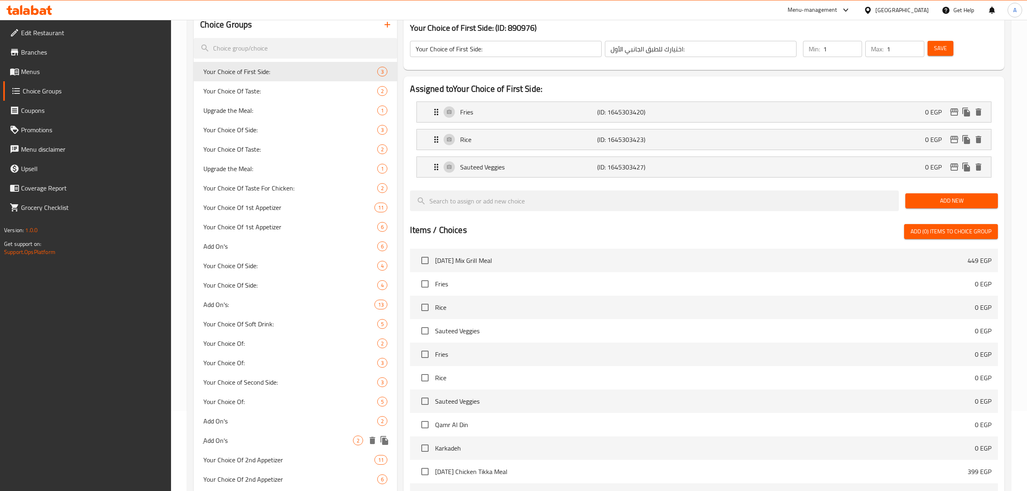
scroll to position [317, 0]
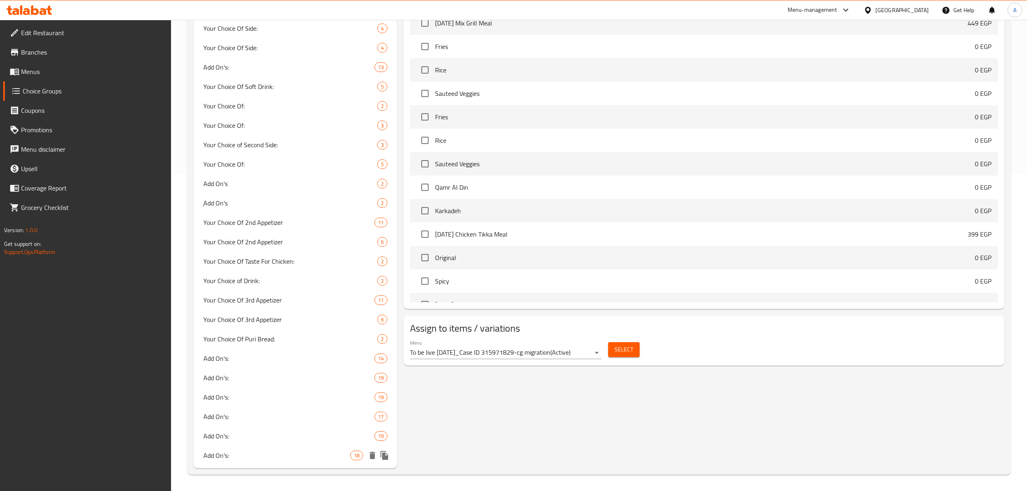
click at [294, 452] on span "Add On's:" at bounding box center [276, 455] width 147 height 10
type input "Add On's:"
type input "الإضافات:"
type input "0"
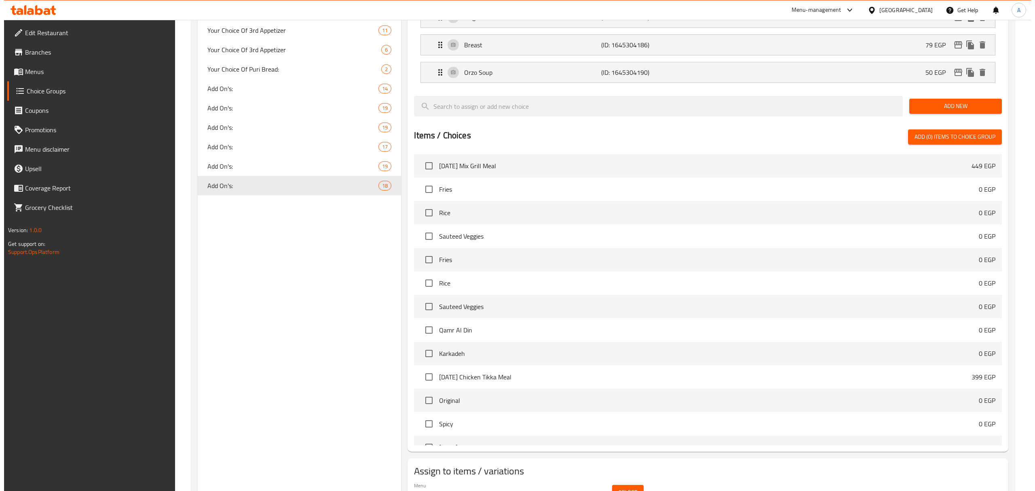
scroll to position [636, 0]
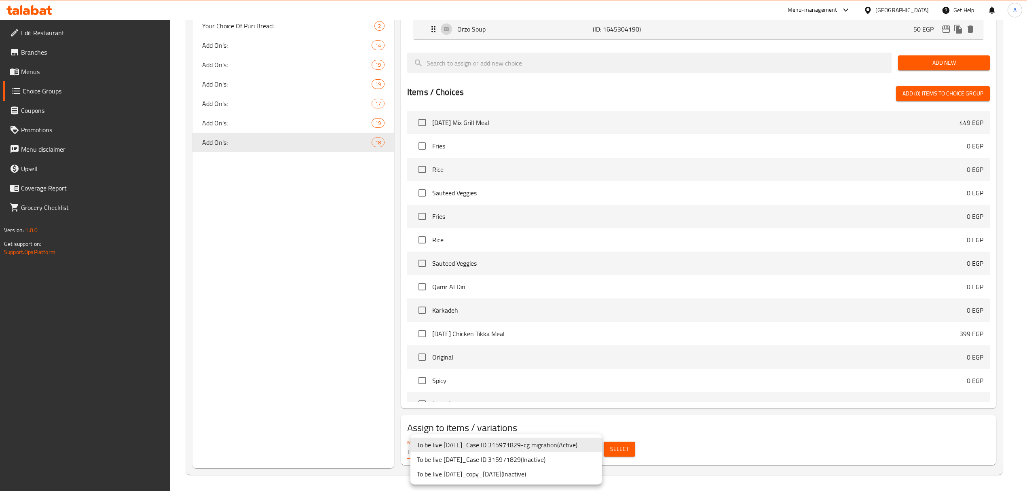
click at [540, 446] on li "To be live 15/05/2024_Case ID 315971829-cg migration ( Active )" at bounding box center [506, 444] width 192 height 15
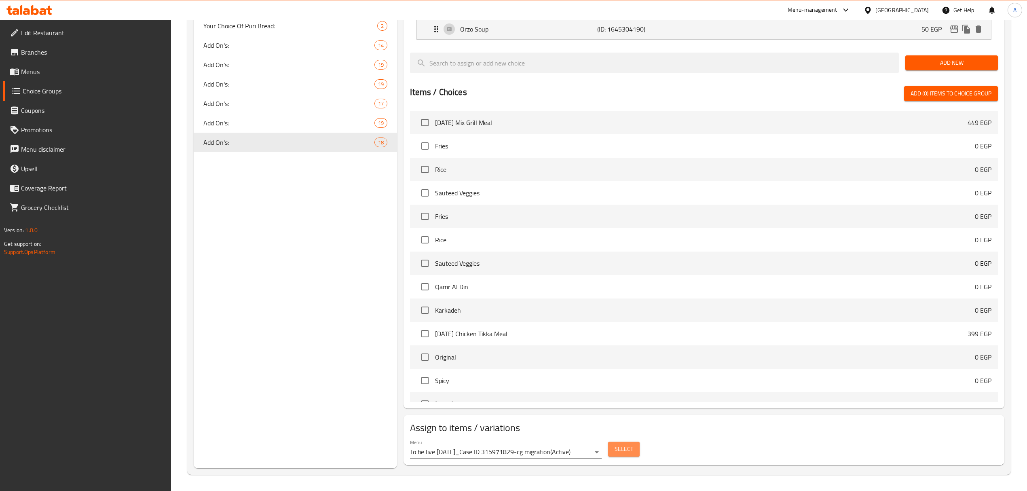
click at [617, 453] on span "Select" at bounding box center [624, 449] width 19 height 10
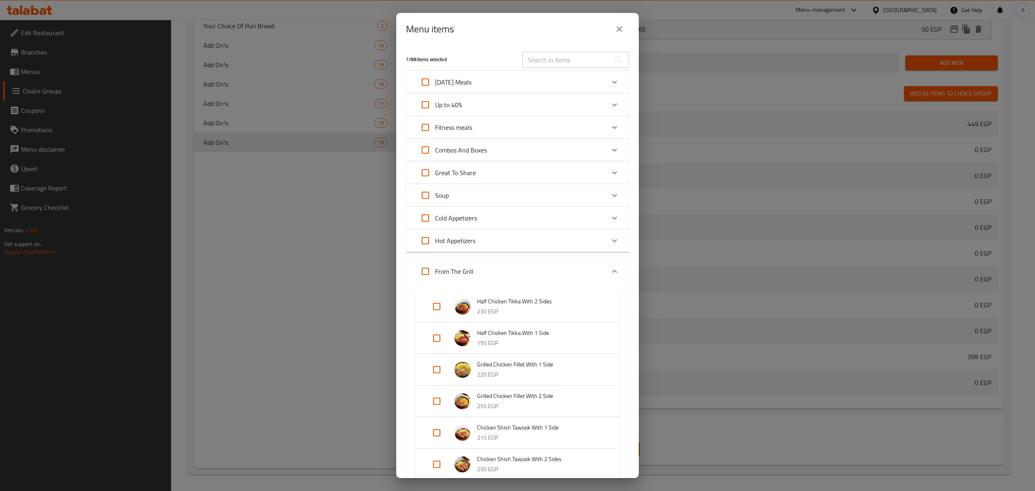
click at [605, 274] on div "Expand" at bounding box center [614, 271] width 19 height 19
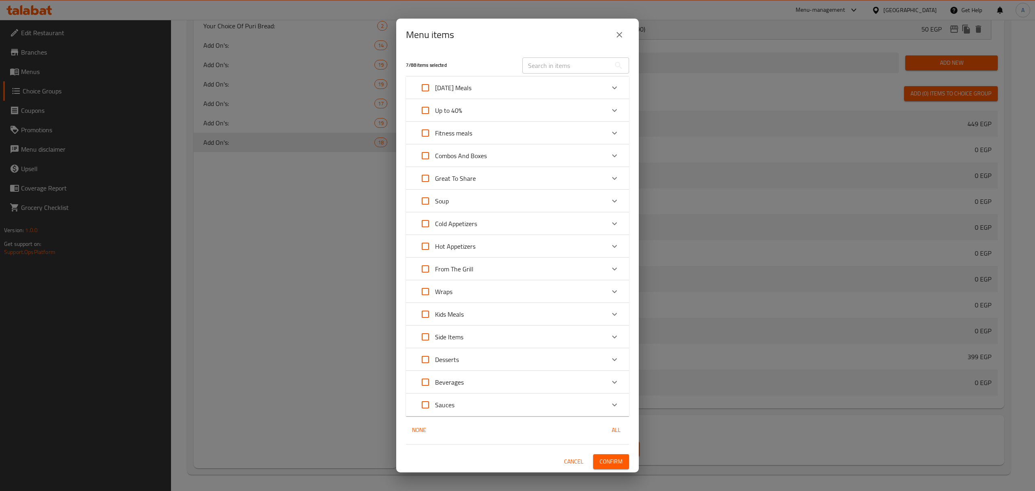
click at [612, 92] on icon "Expand" at bounding box center [615, 88] width 10 height 10
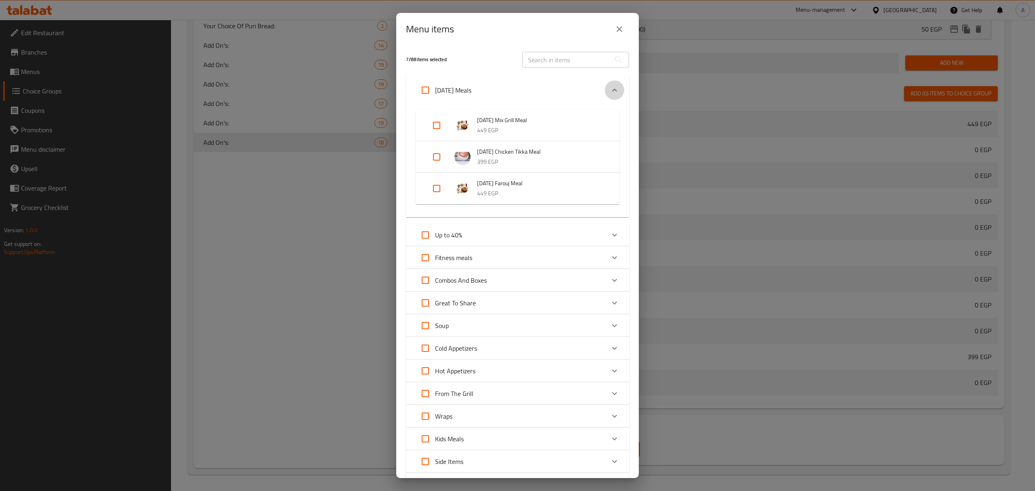
click at [612, 88] on div "Expand" at bounding box center [614, 89] width 19 height 19
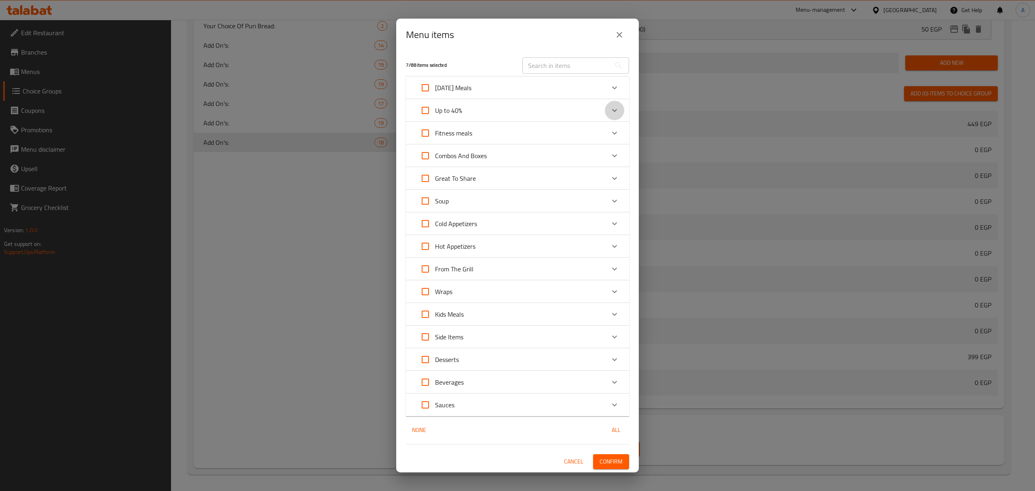
click at [618, 109] on icon "Expand" at bounding box center [615, 111] width 10 height 10
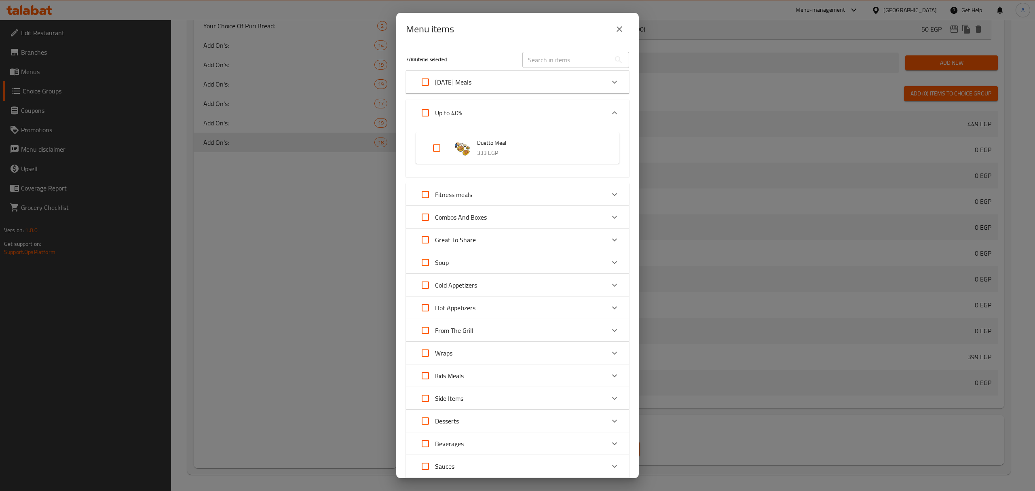
click at [618, 109] on div "Up to 40%" at bounding box center [517, 113] width 223 height 26
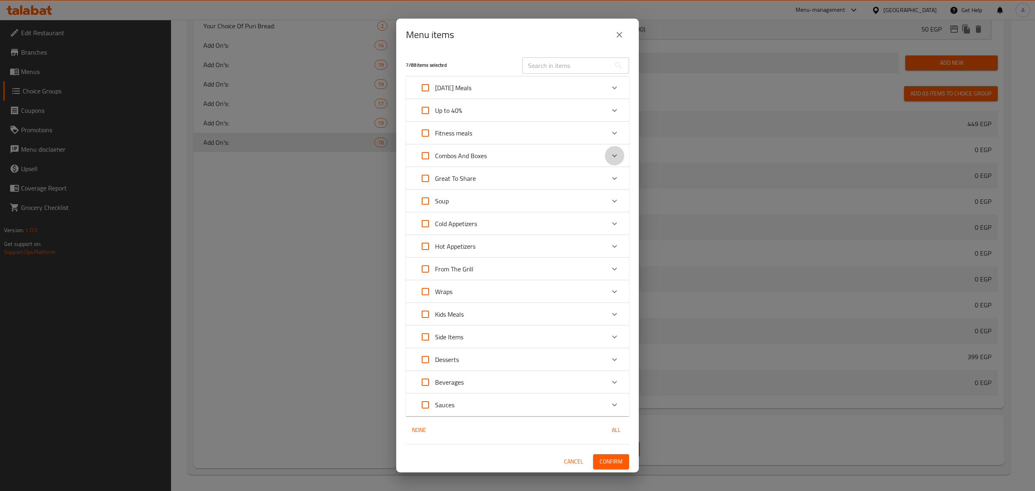
click at [613, 153] on icon "Expand" at bounding box center [615, 156] width 10 height 10
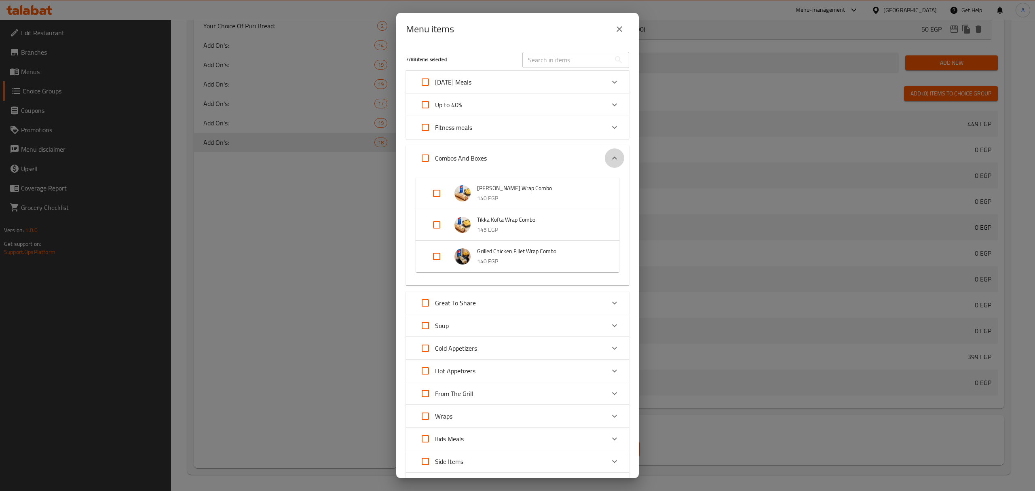
click at [610, 154] on icon "Expand" at bounding box center [615, 158] width 10 height 10
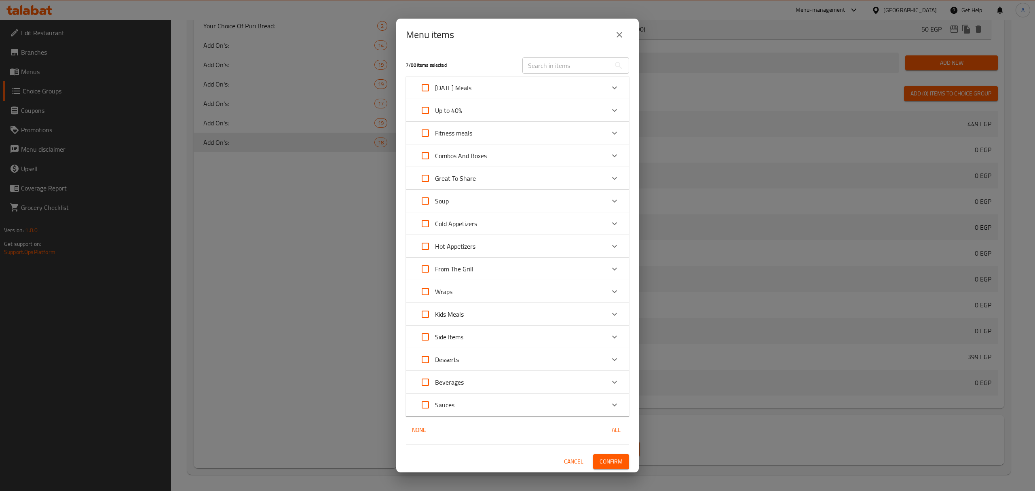
click at [613, 175] on icon "Expand" at bounding box center [615, 178] width 10 height 10
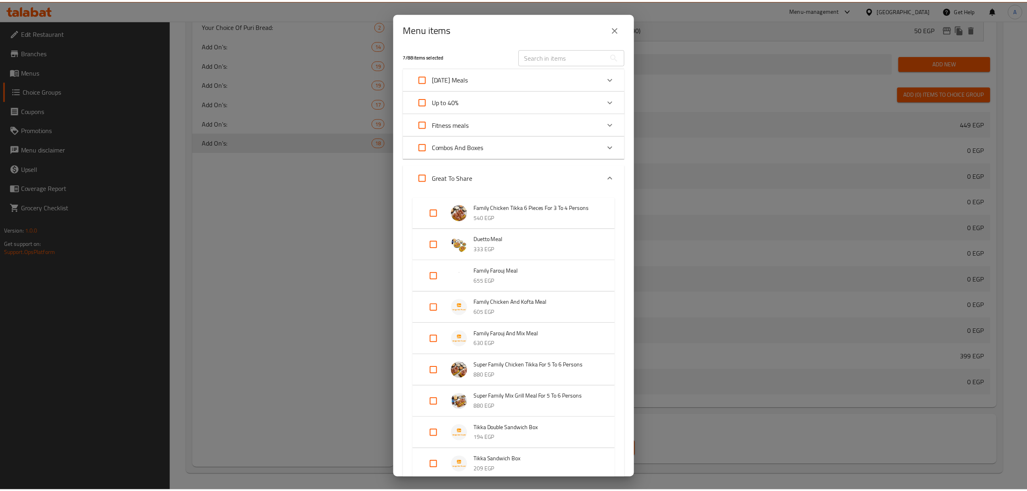
scroll to position [0, 0]
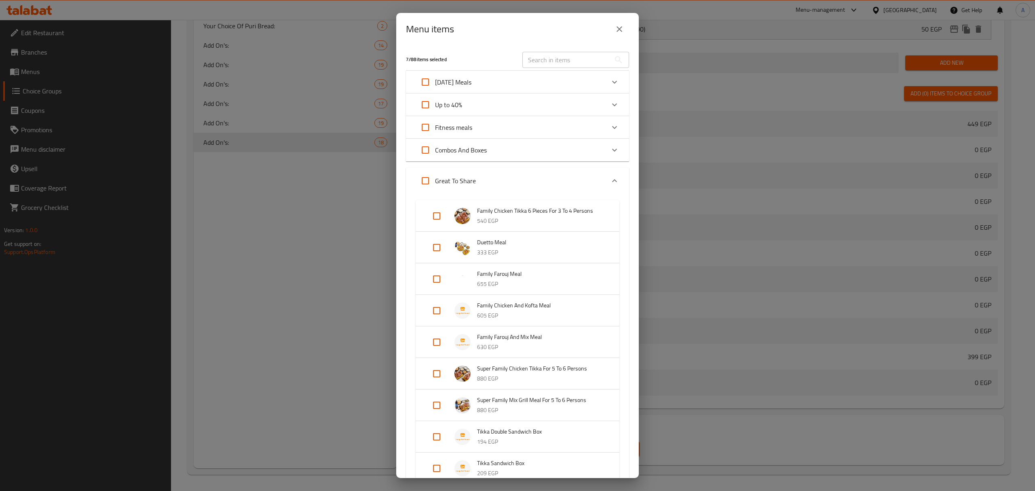
click at [589, 186] on div "Great To Share" at bounding box center [510, 180] width 189 height 19
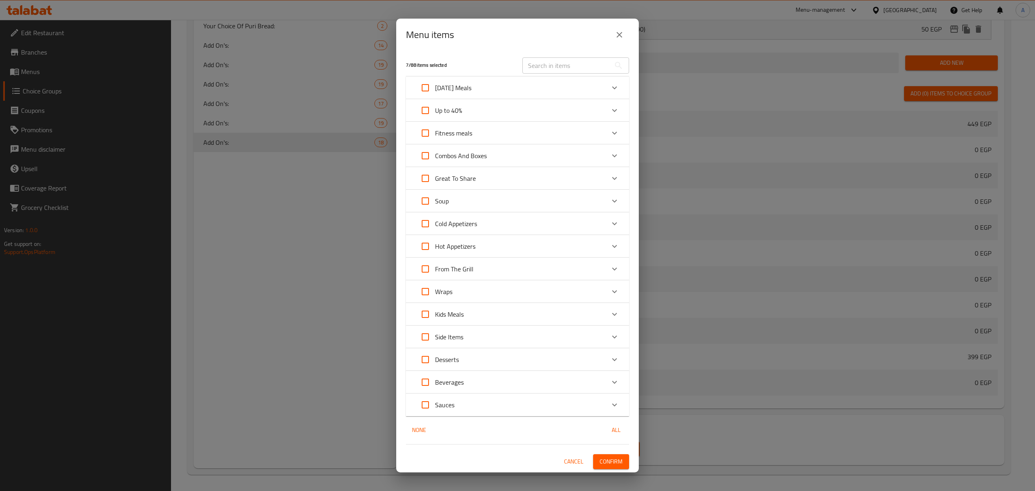
click at [624, 33] on button "close" at bounding box center [619, 34] width 19 height 19
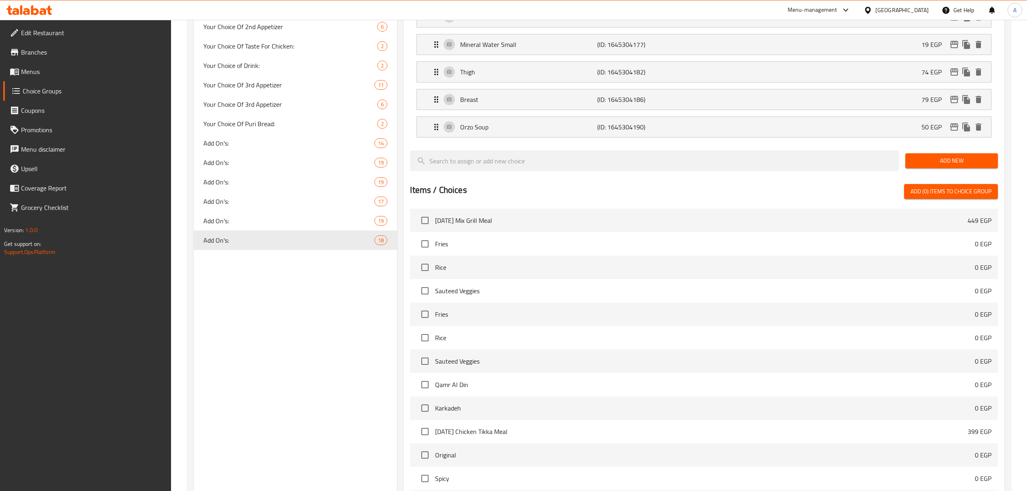
scroll to position [366, 0]
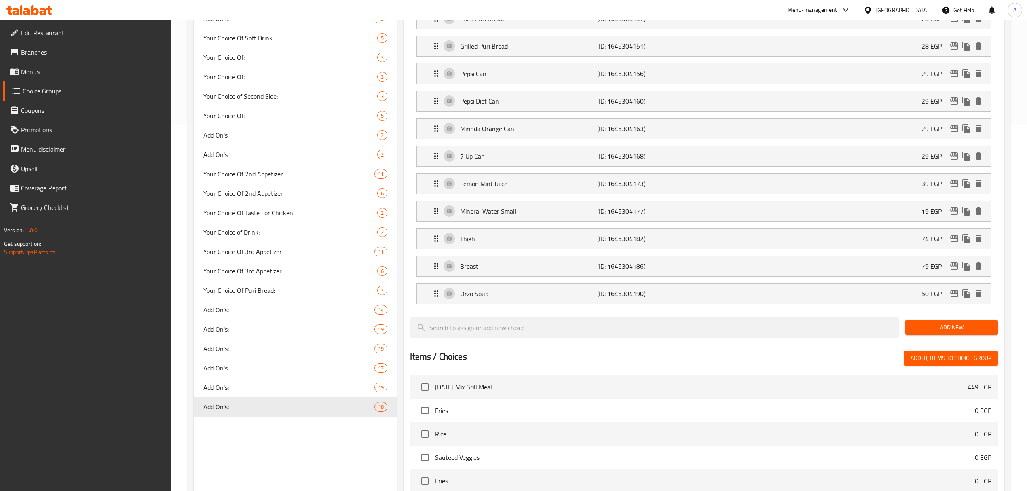
click at [40, 67] on span "Menus" at bounding box center [93, 72] width 144 height 10
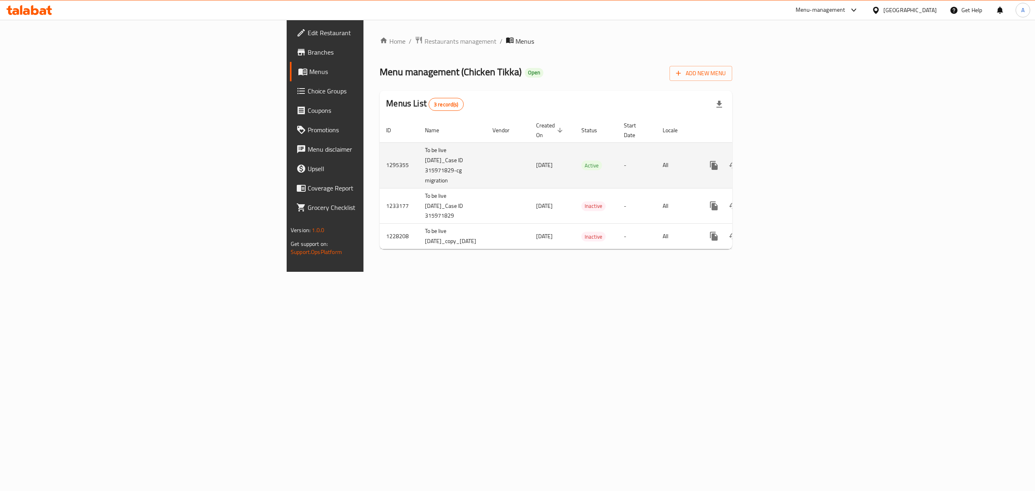
click at [776, 162] on icon "enhanced table" at bounding box center [772, 165] width 7 height 7
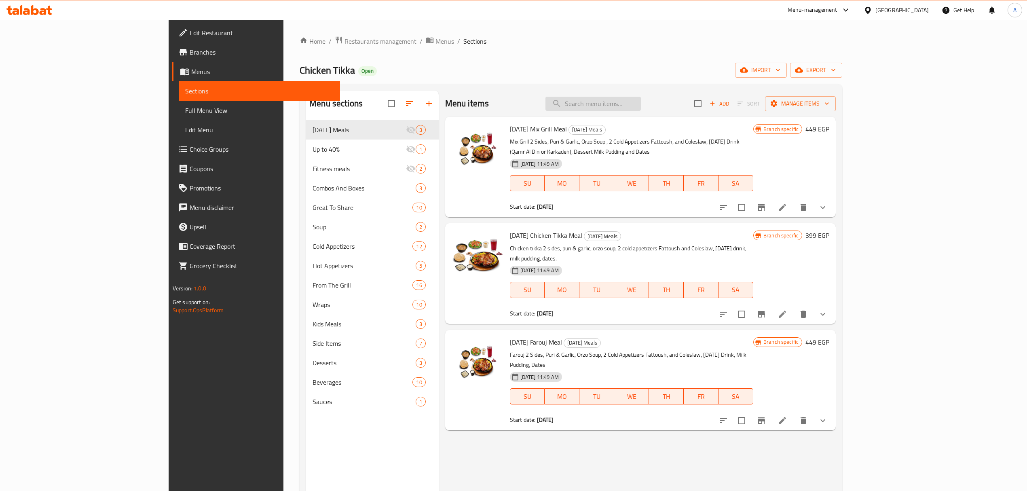
click at [641, 108] on input "search" at bounding box center [592, 104] width 95 height 14
paste input "Fries Sandwich"
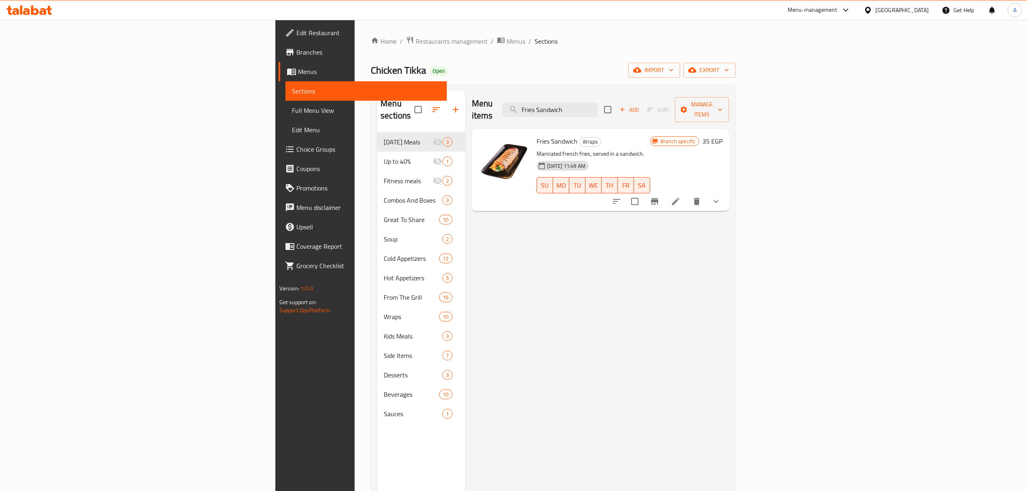
type input "Fries Sandwich"
click at [726, 194] on button "show more" at bounding box center [715, 201] width 19 height 19
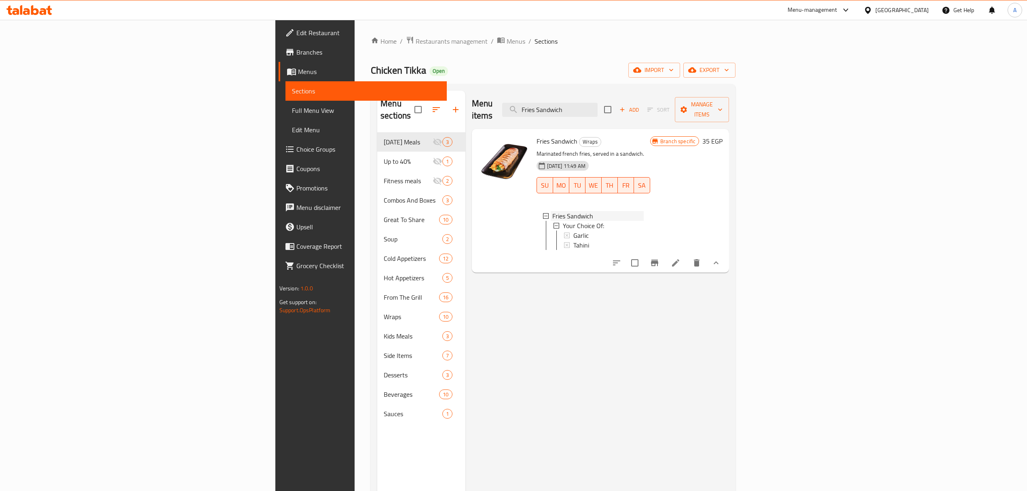
click at [576, 211] on div "Fries Sandwich" at bounding box center [597, 216] width 91 height 10
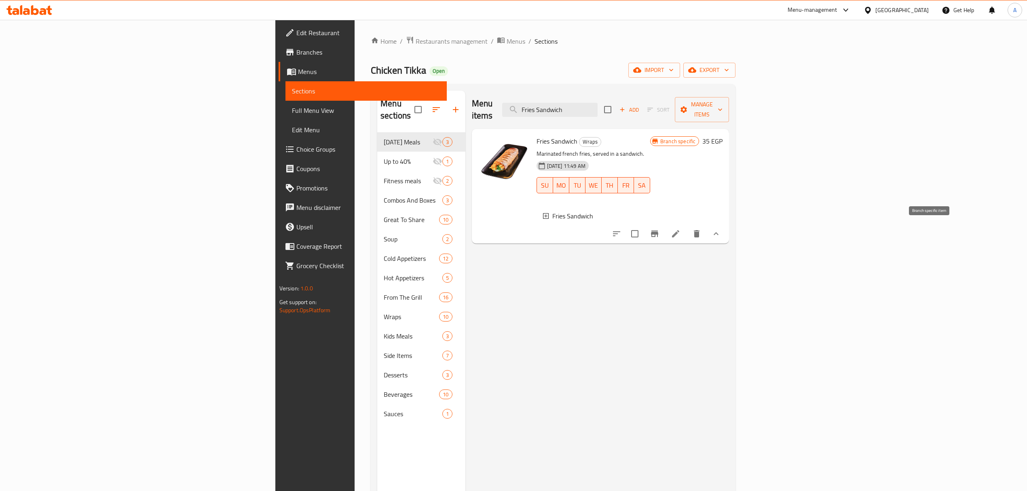
click at [664, 232] on button "Branch-specific-item" at bounding box center [654, 233] width 19 height 19
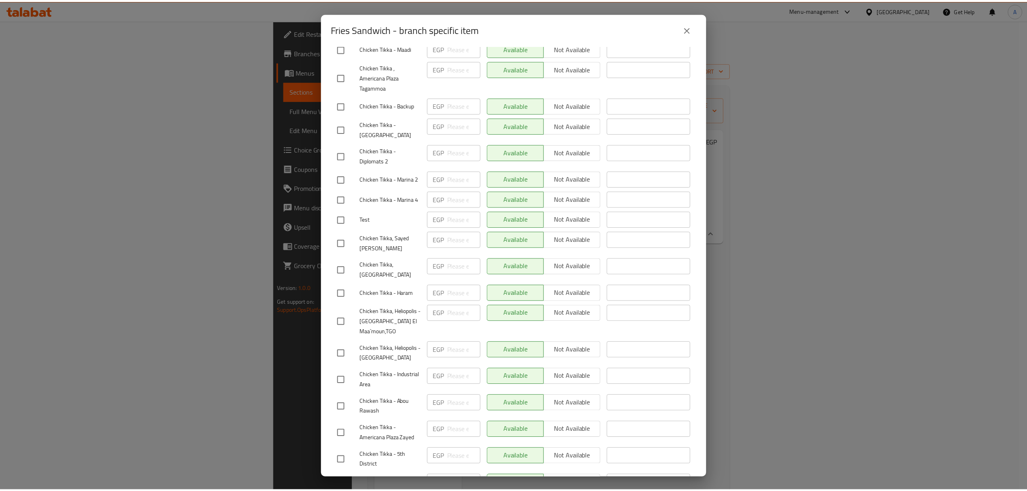
scroll to position [1208, 0]
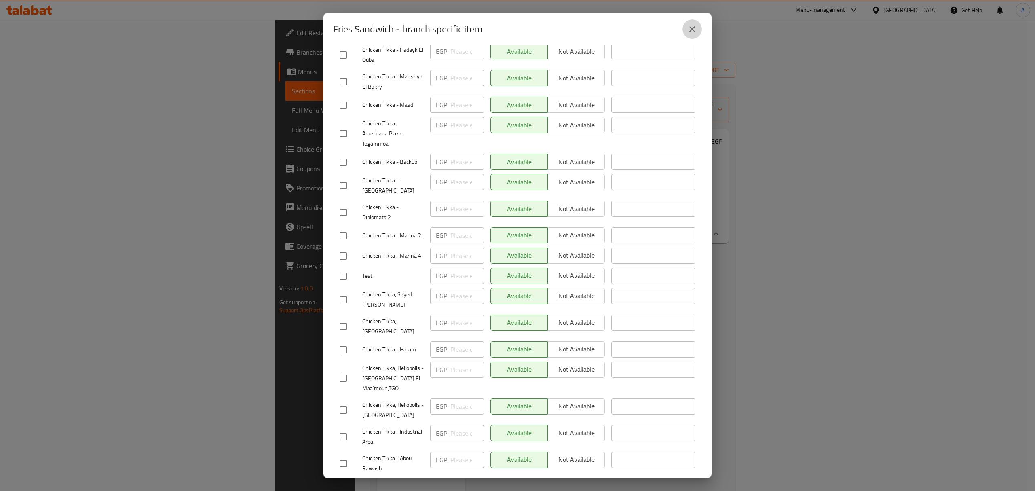
click at [691, 32] on icon "close" at bounding box center [692, 29] width 10 height 10
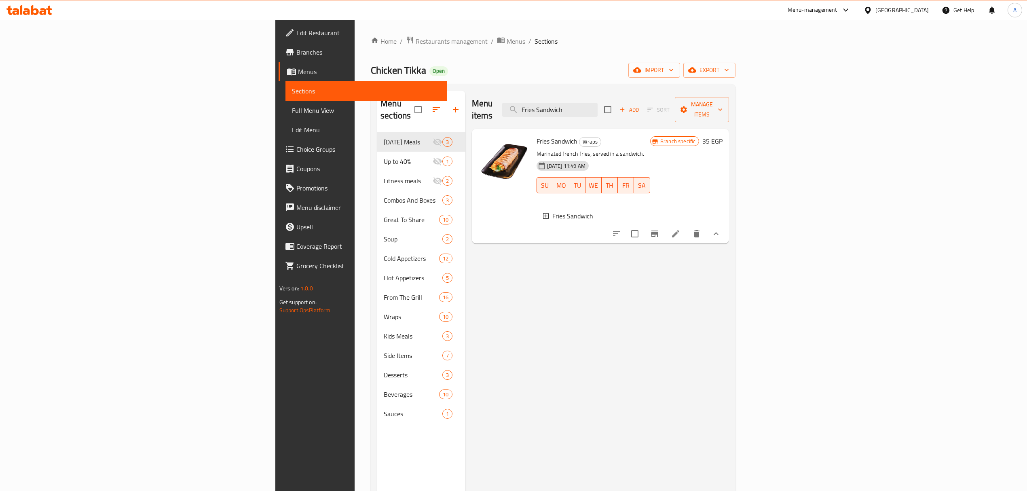
click at [465, 316] on div "Menu items Fries Sandwich Add Sort Manage items Fries Sandwich Wraps Marinated …" at bounding box center [597, 336] width 264 height 491
